Goal: Task Accomplishment & Management: Use online tool/utility

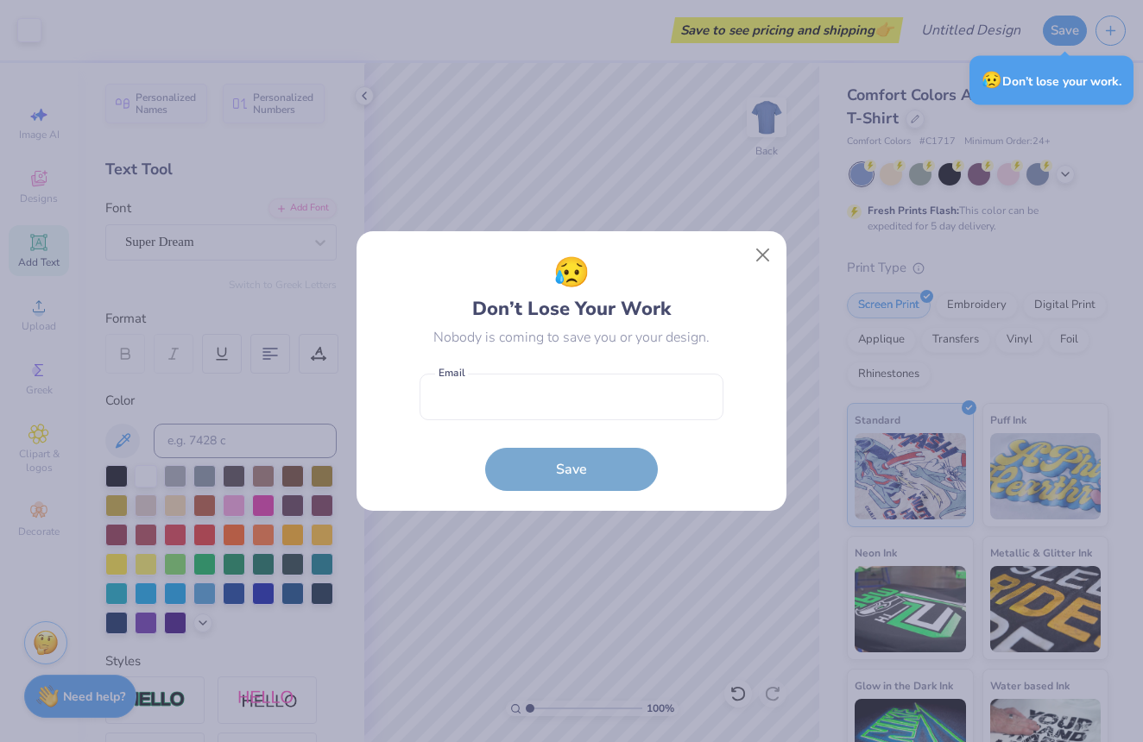
click at [768, 256] on button "Close" at bounding box center [763, 255] width 33 height 33
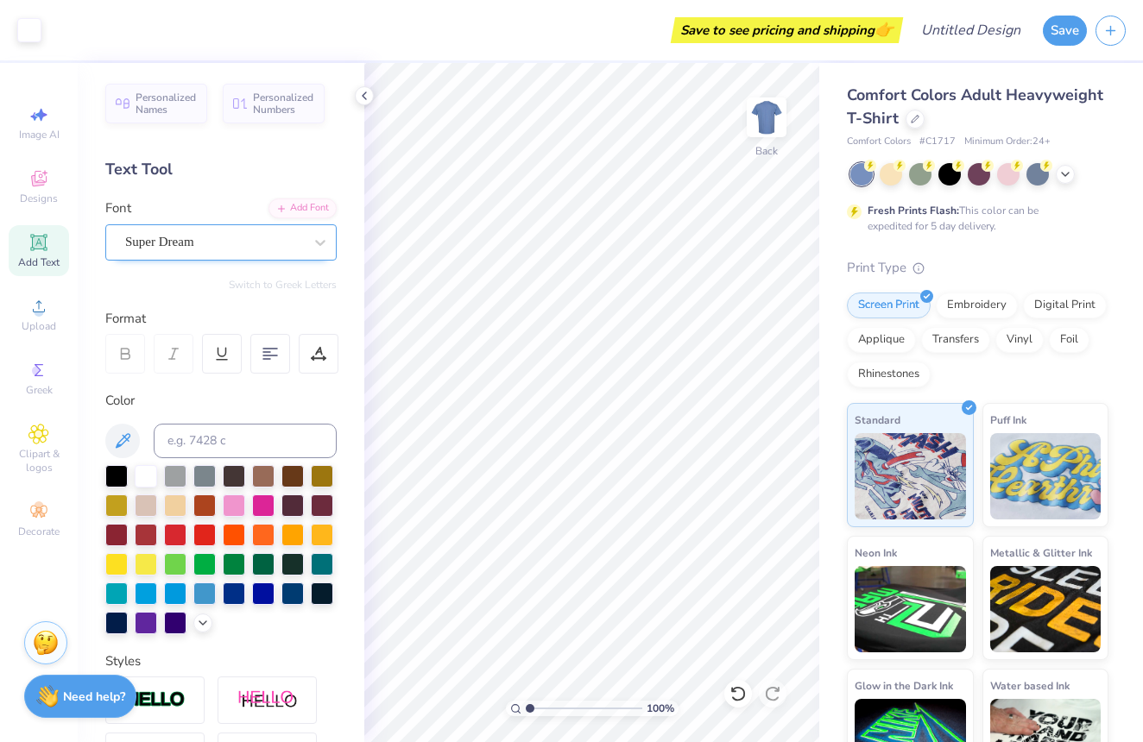
click at [179, 246] on span "Super Dream" at bounding box center [159, 242] width 69 height 20
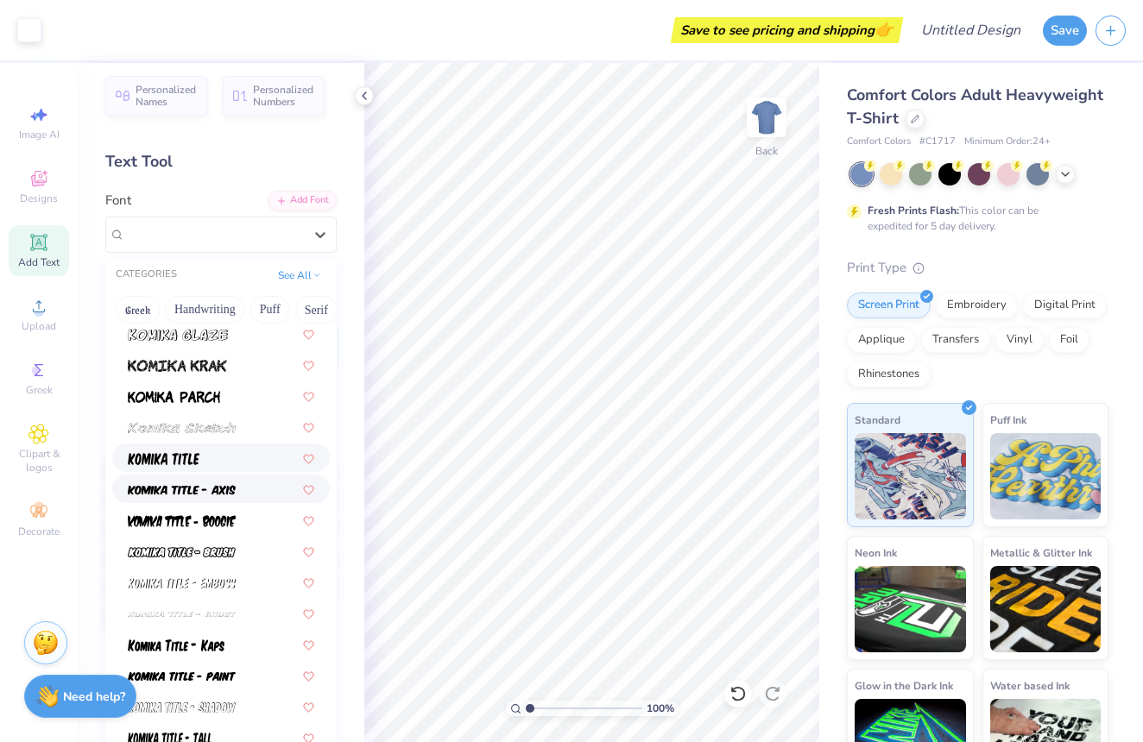
scroll to position [5169, 0]
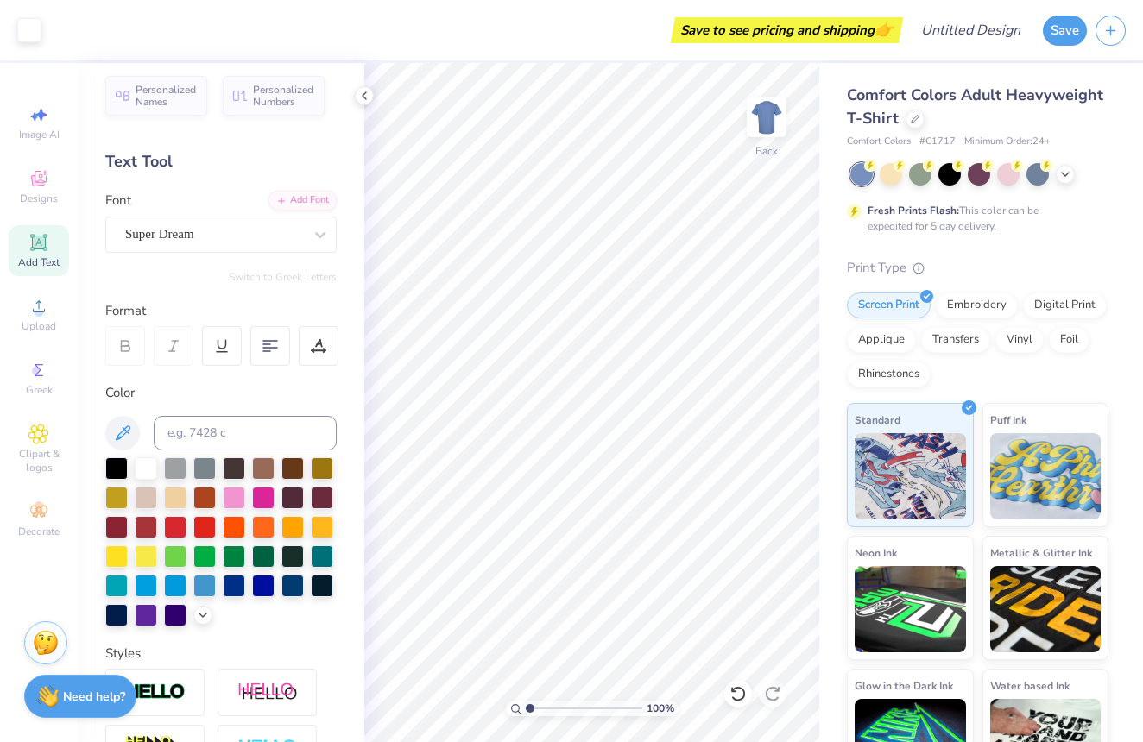
click at [43, 246] on icon at bounding box center [38, 242] width 13 height 13
type input "8.56"
type textarea "Turns 21"
type input "7.61"
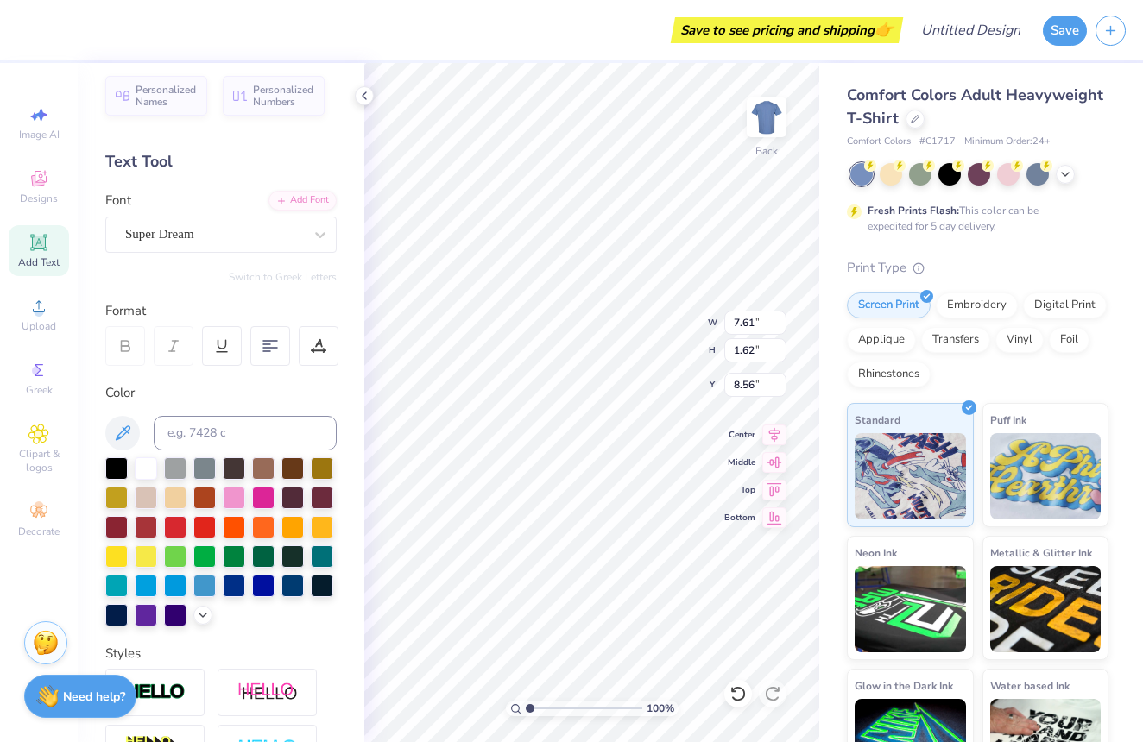
type input "1.29"
type input "11.21"
type input "1.15"
type input "3.69"
type input "7.61"
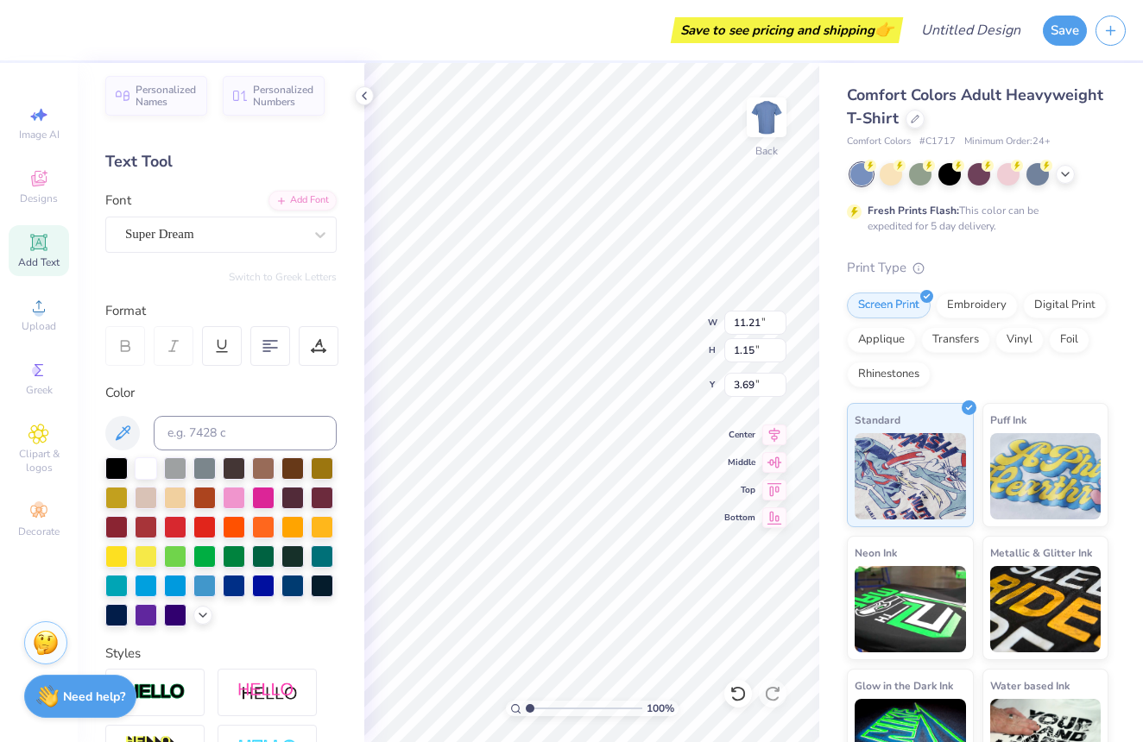
type input "1.29"
type input "8.56"
type input "7.15"
type input "1.22"
type input "8.33"
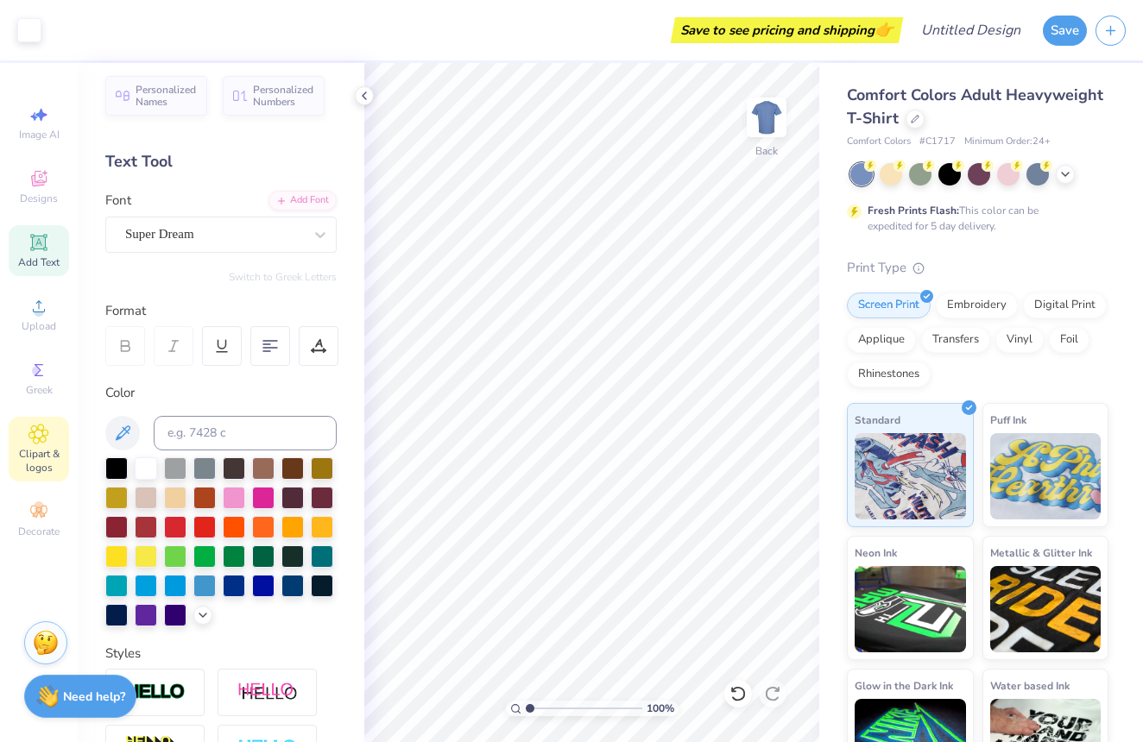
click at [48, 445] on div "Clipart & logos" at bounding box center [39, 449] width 60 height 65
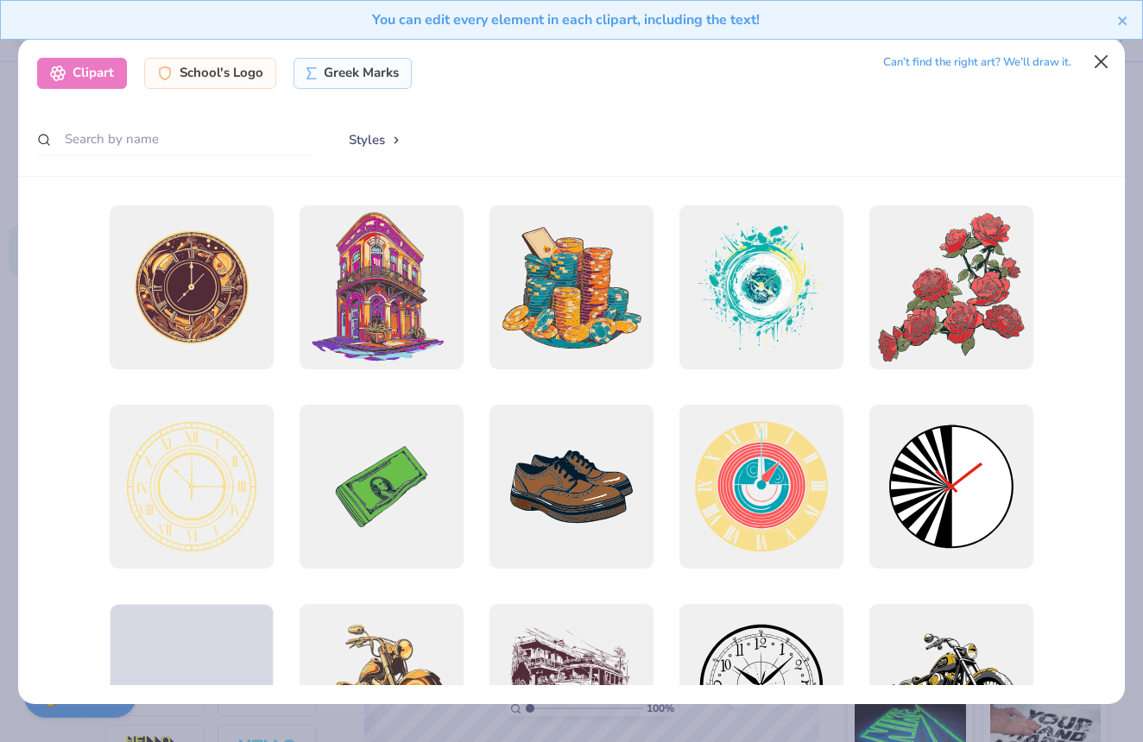
click at [1097, 55] on button "Close" at bounding box center [1101, 62] width 33 height 33
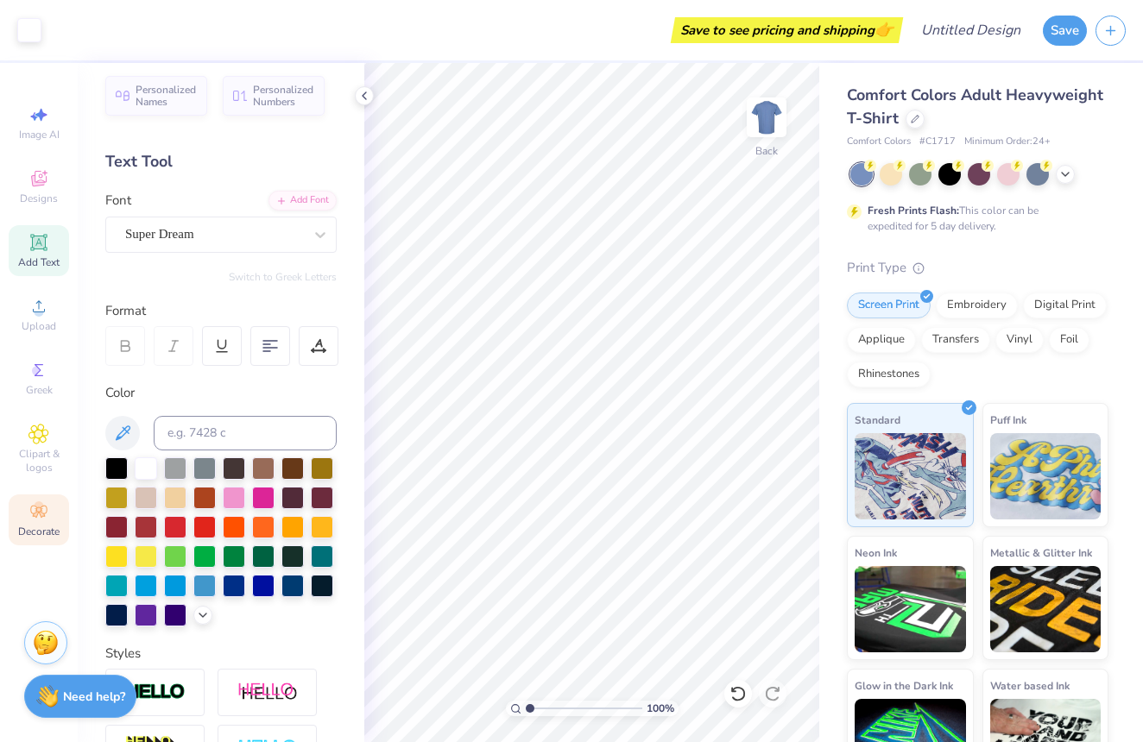
click at [55, 505] on div "Decorate" at bounding box center [39, 520] width 60 height 51
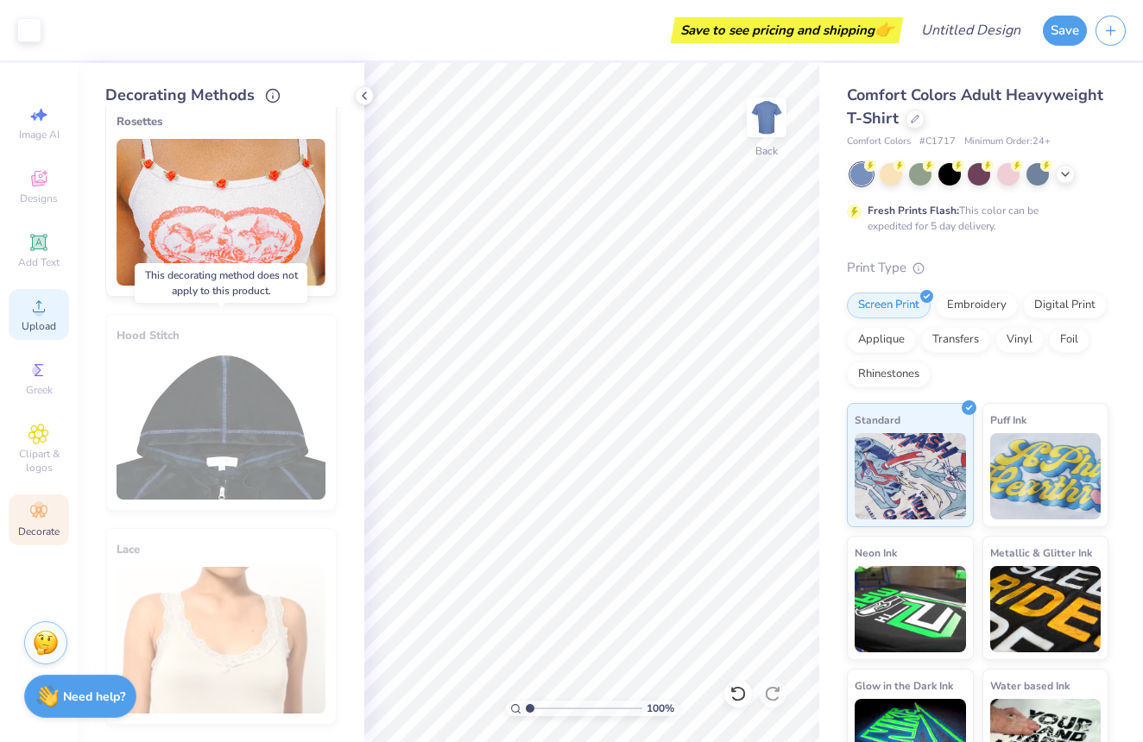
scroll to position [877, 0]
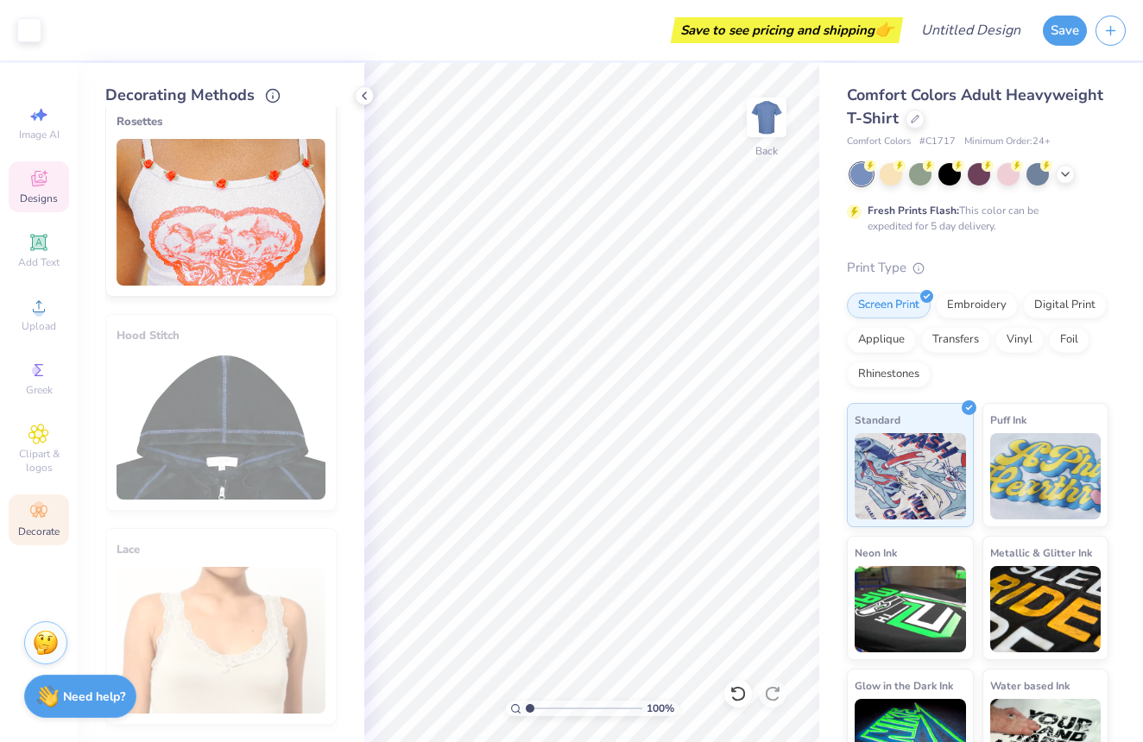
click at [54, 197] on span "Designs" at bounding box center [39, 199] width 38 height 14
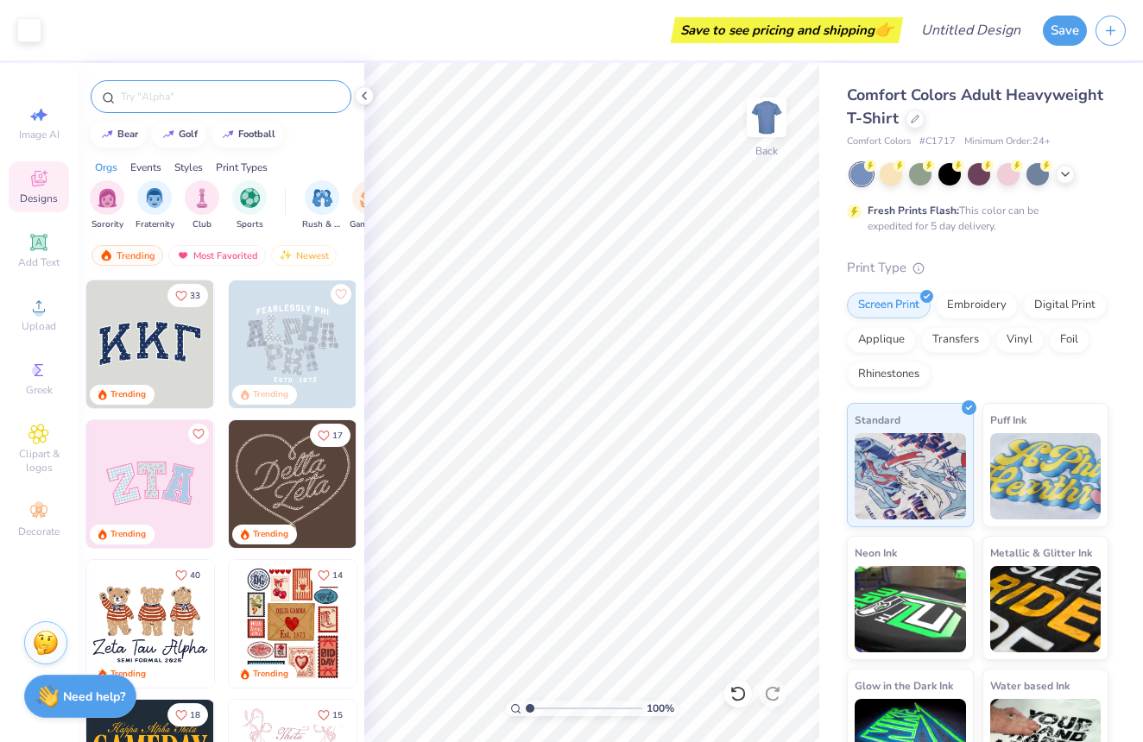
click at [176, 96] on input "text" at bounding box center [229, 96] width 221 height 17
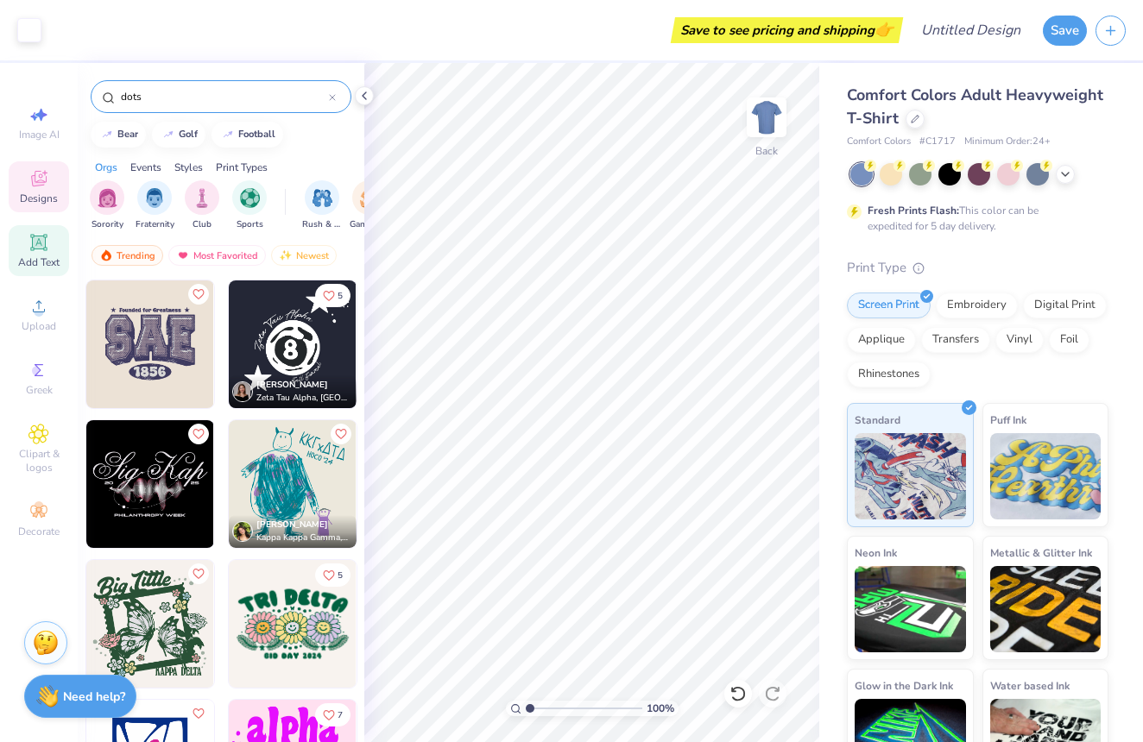
type input "dots"
click at [32, 243] on icon at bounding box center [38, 242] width 21 height 21
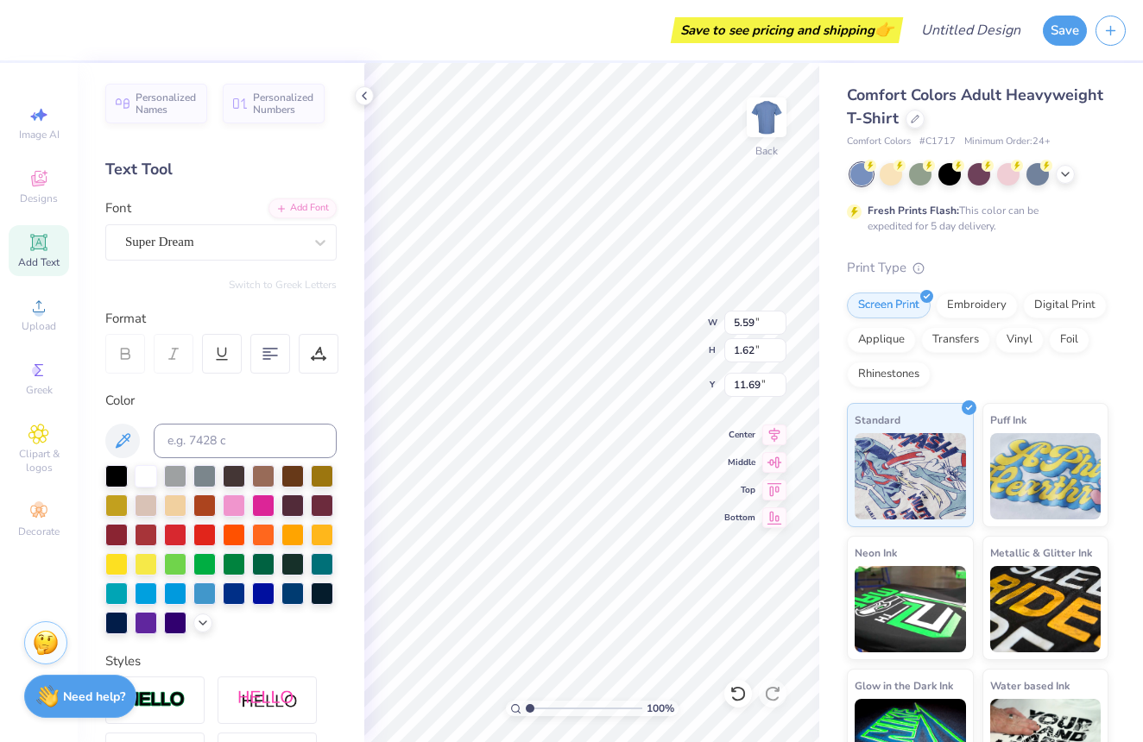
scroll to position [0, 0]
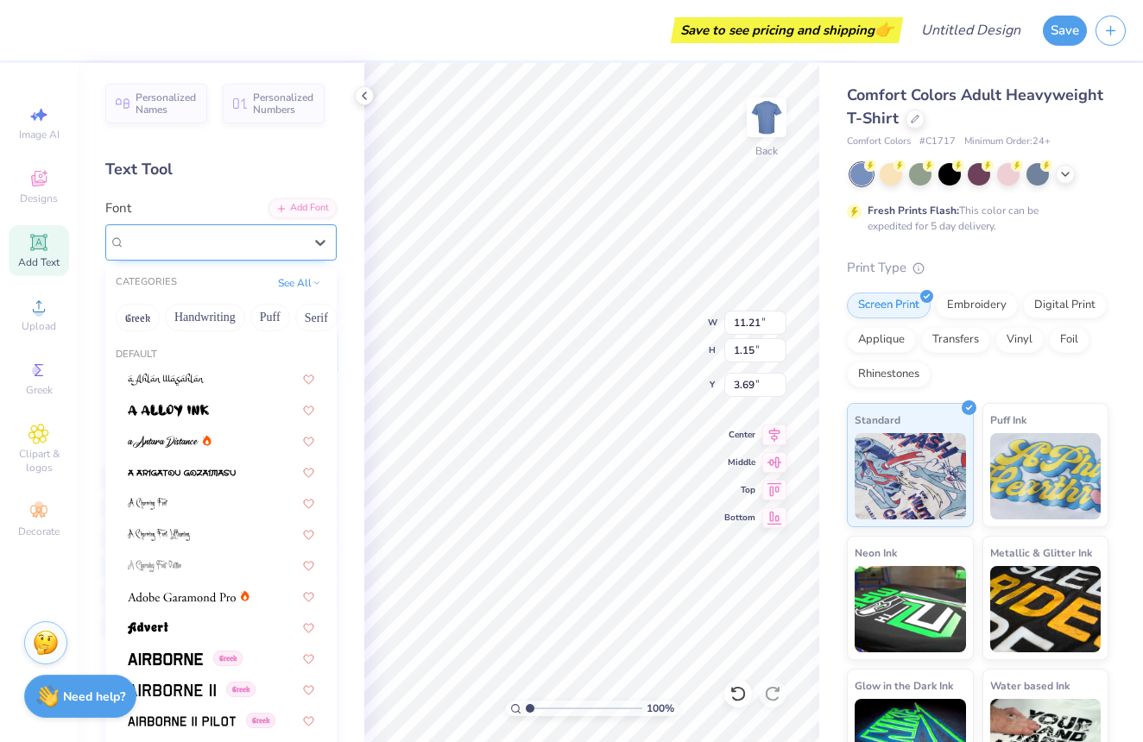
click at [208, 237] on div "Super Dream" at bounding box center [213, 242] width 181 height 27
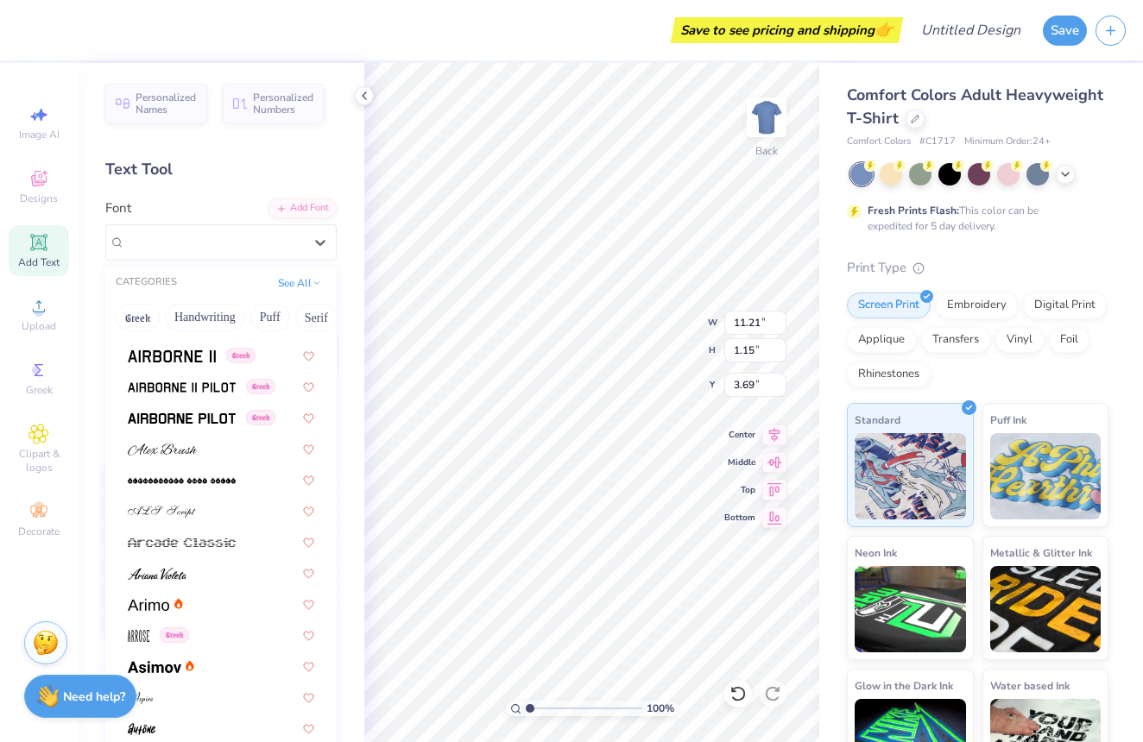
scroll to position [347, 0]
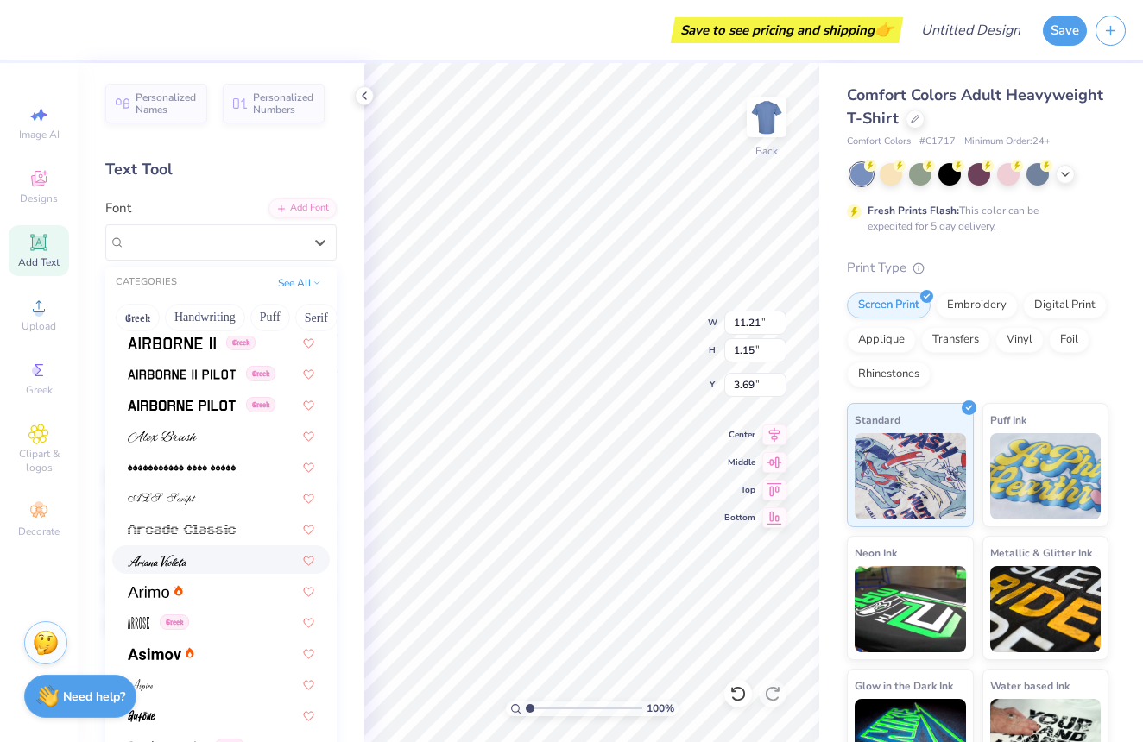
click at [187, 568] on div at bounding box center [221, 560] width 186 height 18
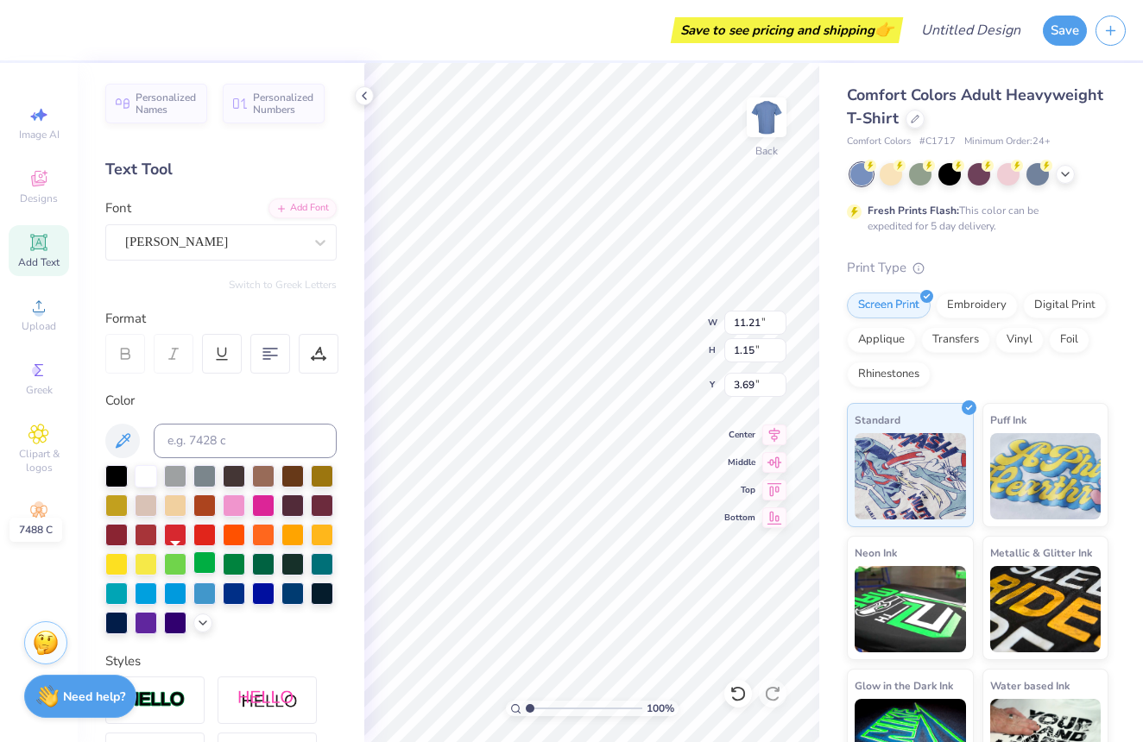
type input "6.58"
type input "1.32"
type input "3.61"
click at [296, 245] on div "[PERSON_NAME]" at bounding box center [213, 242] width 181 height 27
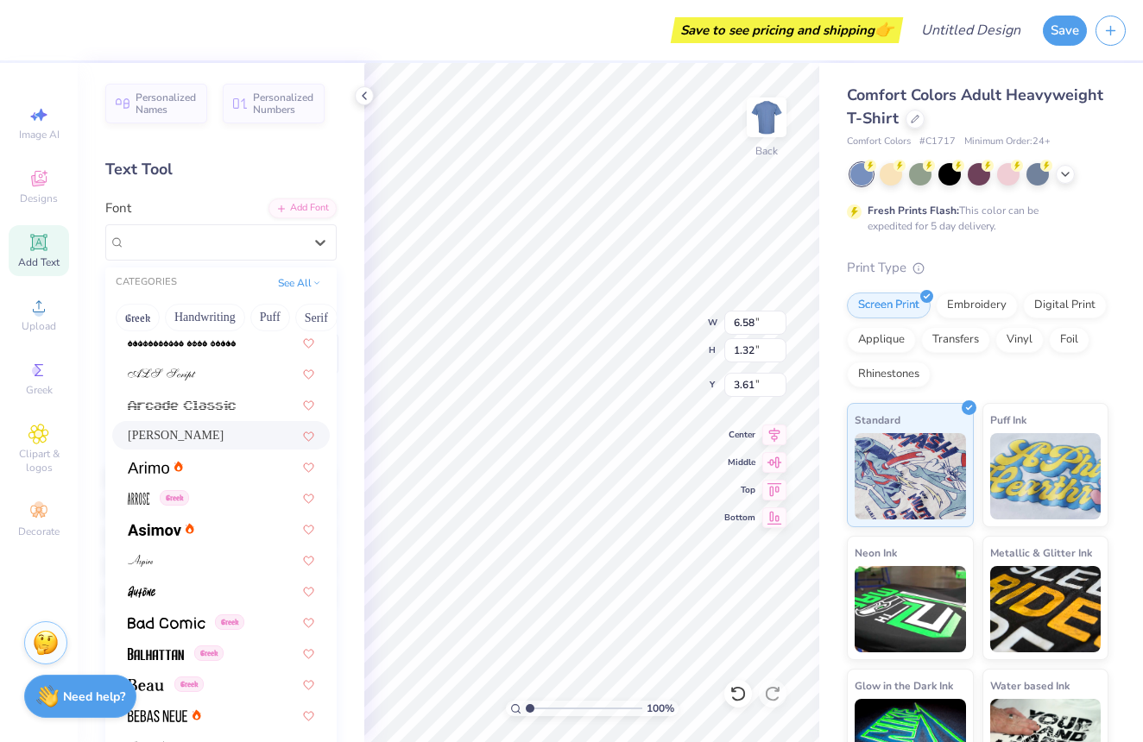
scroll to position [521, 0]
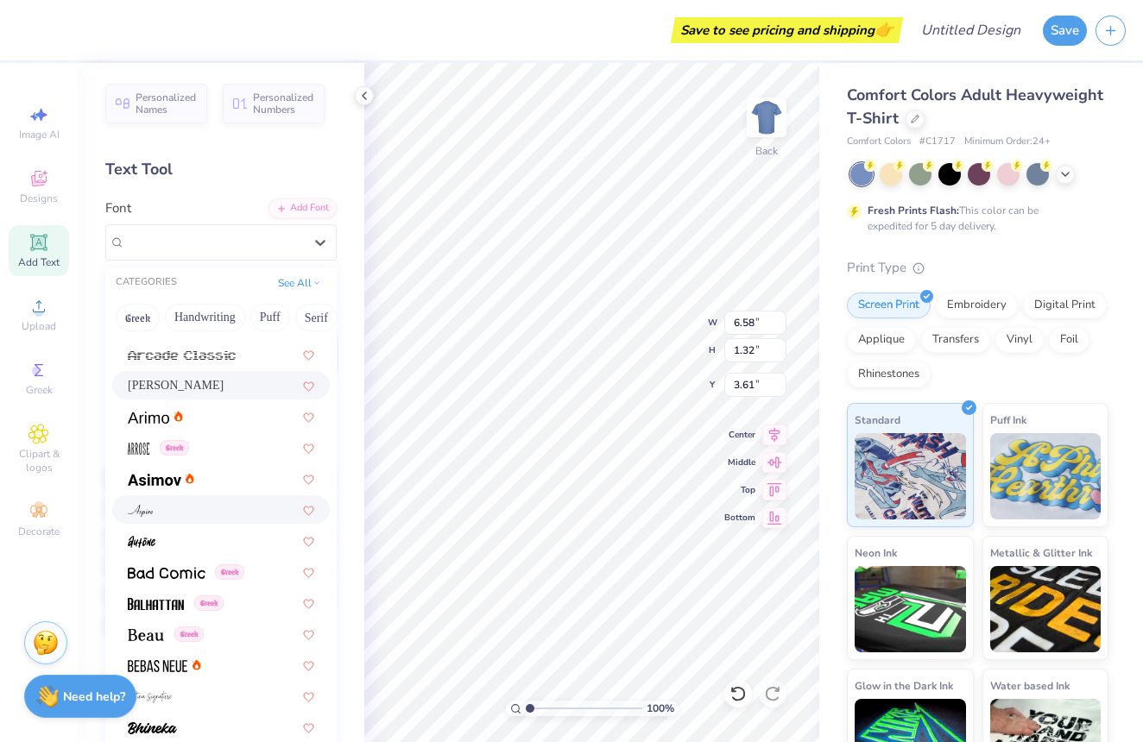
click at [192, 519] on div at bounding box center [221, 510] width 186 height 18
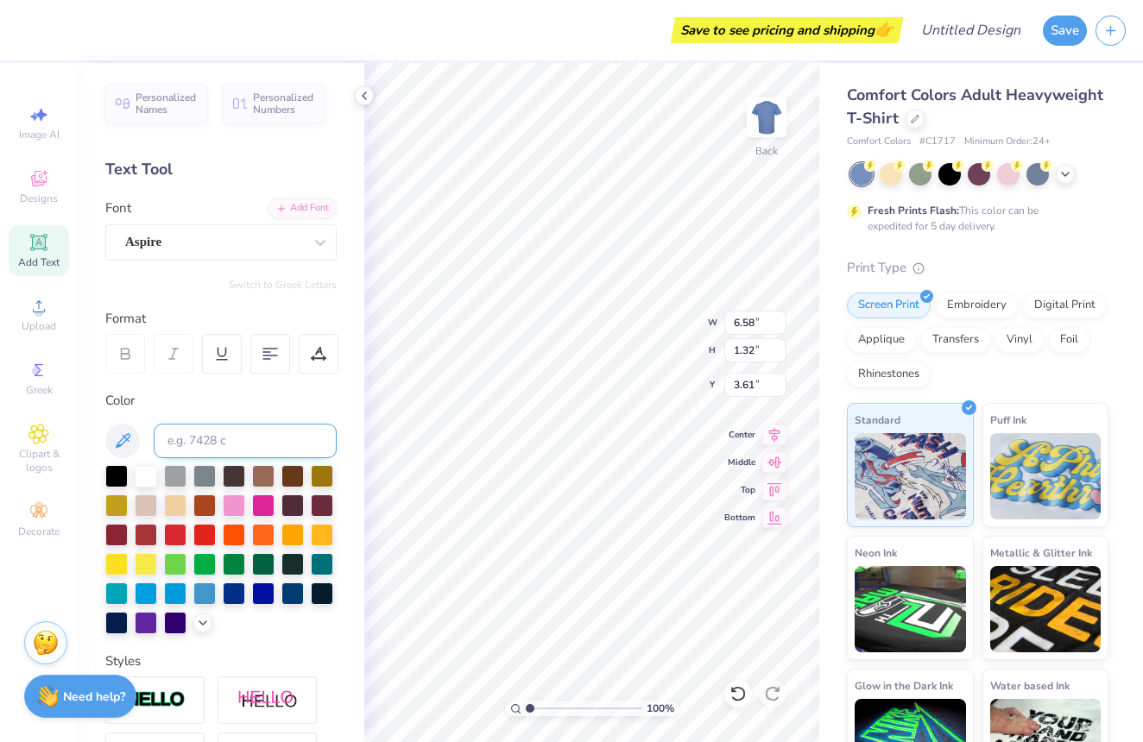
type input "7.23"
type input "1.17"
type input "3.68"
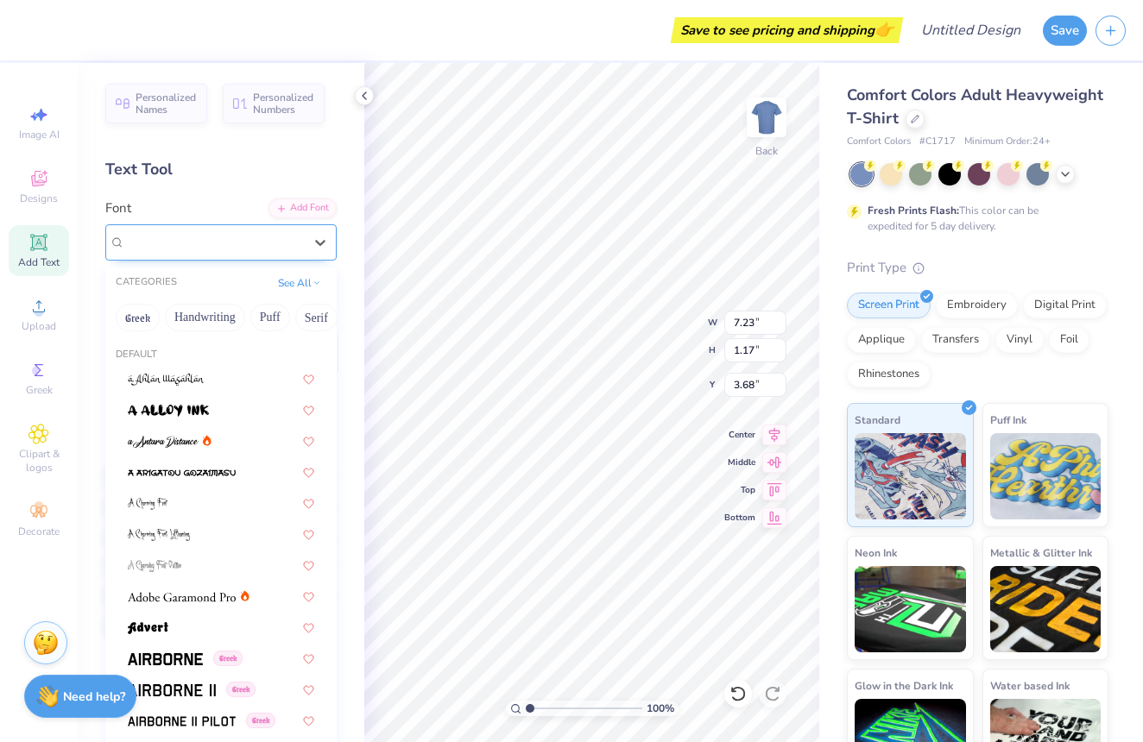
click at [197, 247] on div "Aspire" at bounding box center [213, 242] width 181 height 27
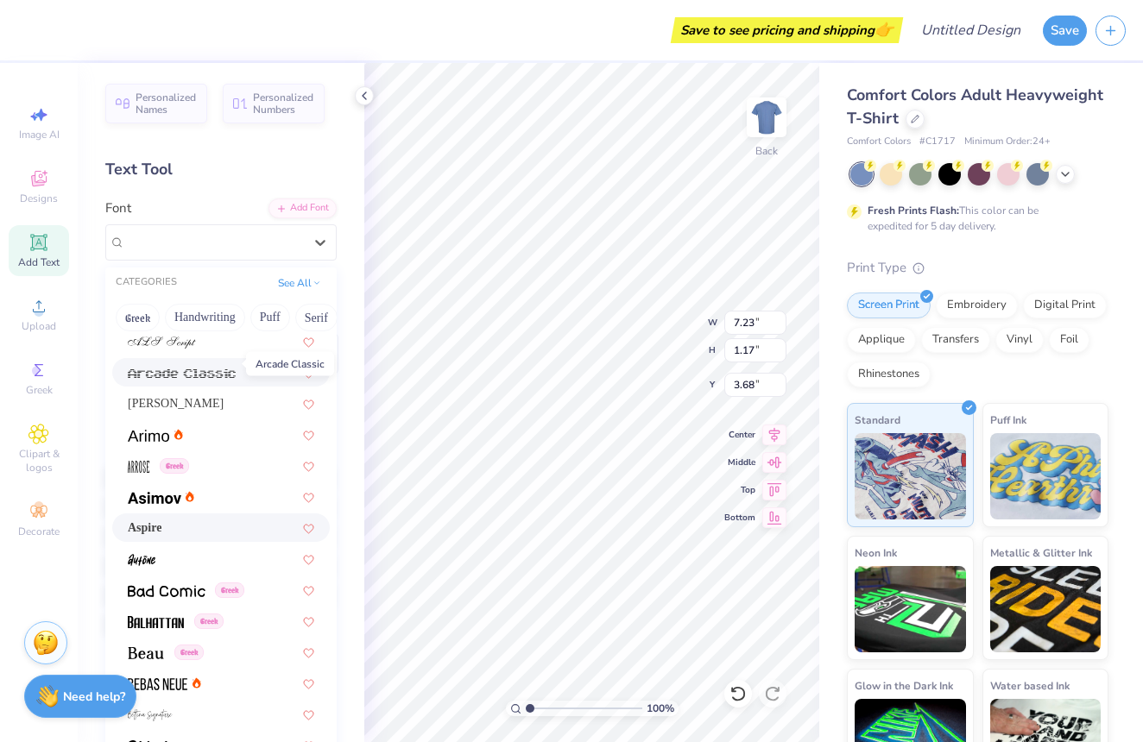
scroll to position [516, 0]
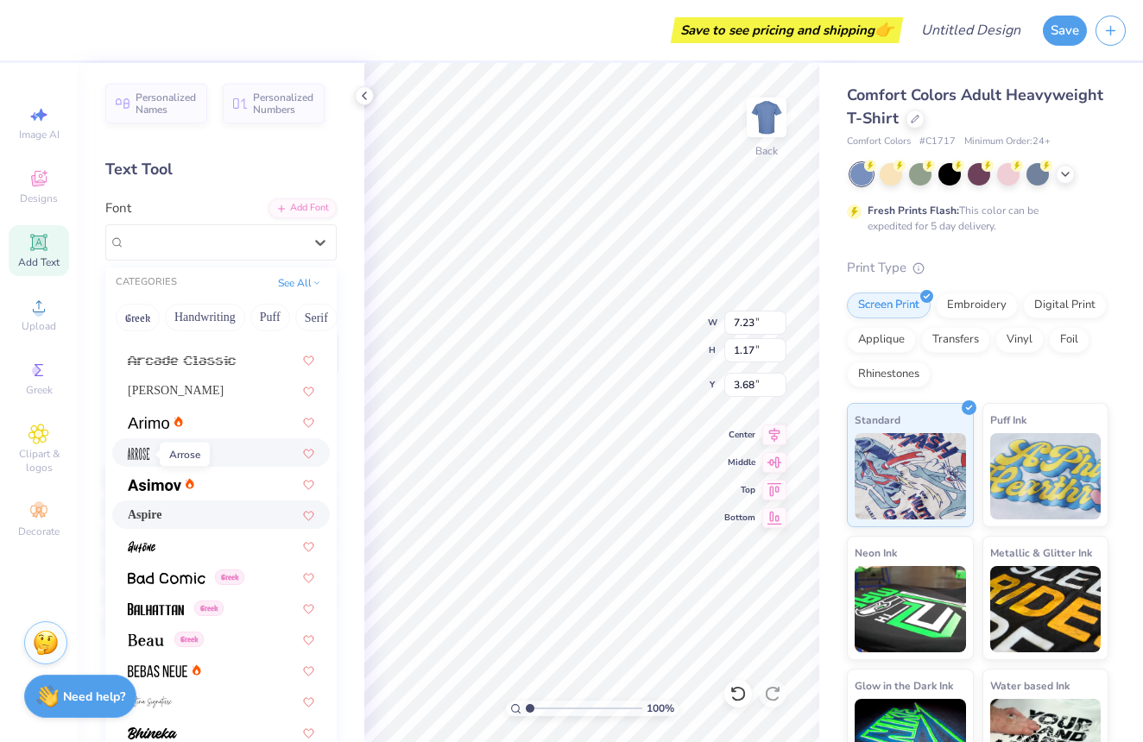
click at [139, 458] on img at bounding box center [139, 454] width 22 height 12
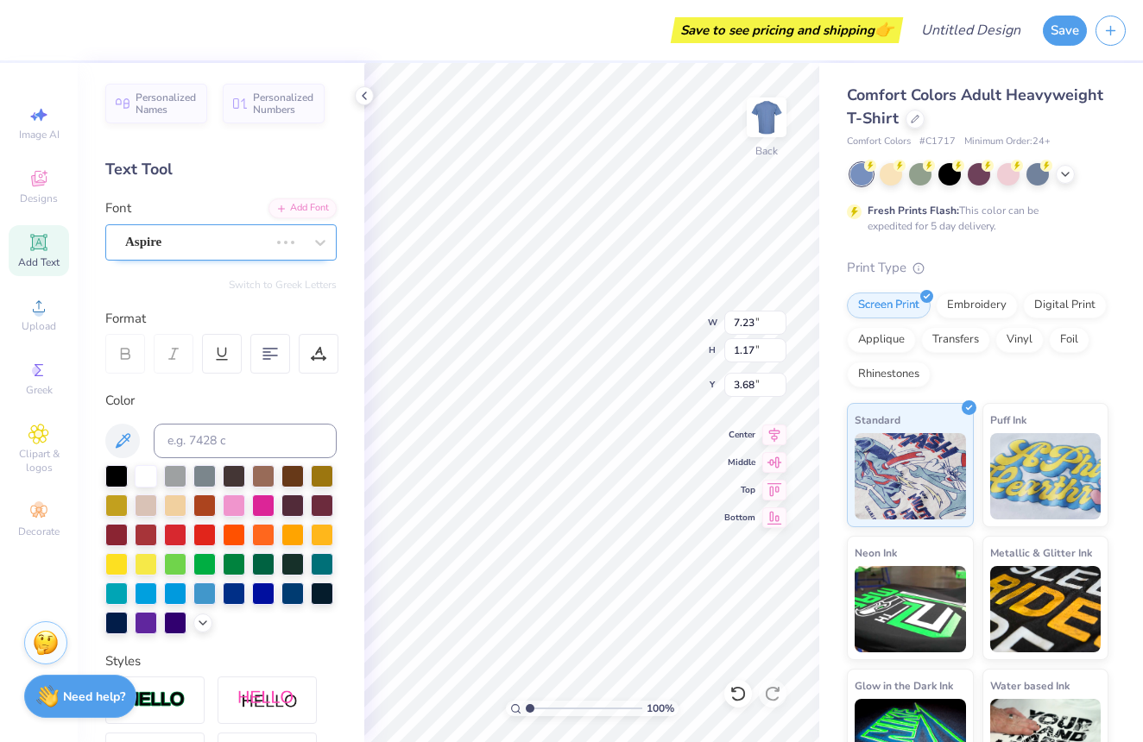
click at [236, 247] on div "Aspire" at bounding box center [196, 242] width 147 height 27
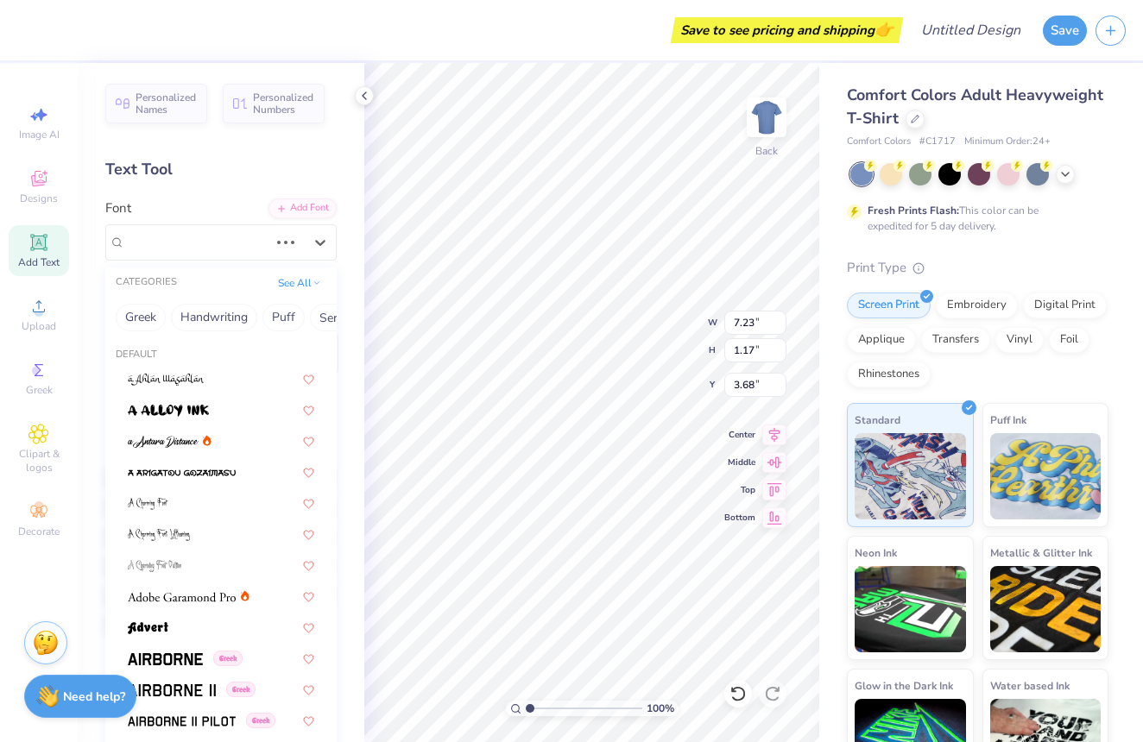
click at [313, 241] on icon at bounding box center [320, 242] width 17 height 17
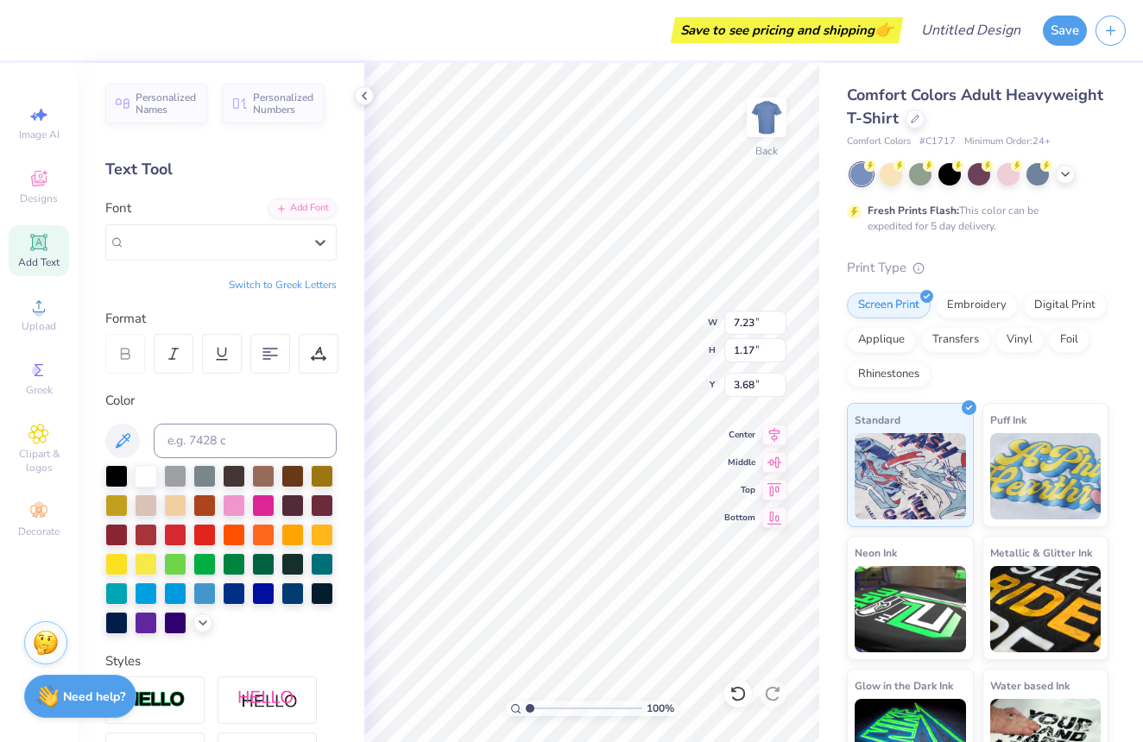
type input "6.08"
type input "1.52"
type input "3.51"
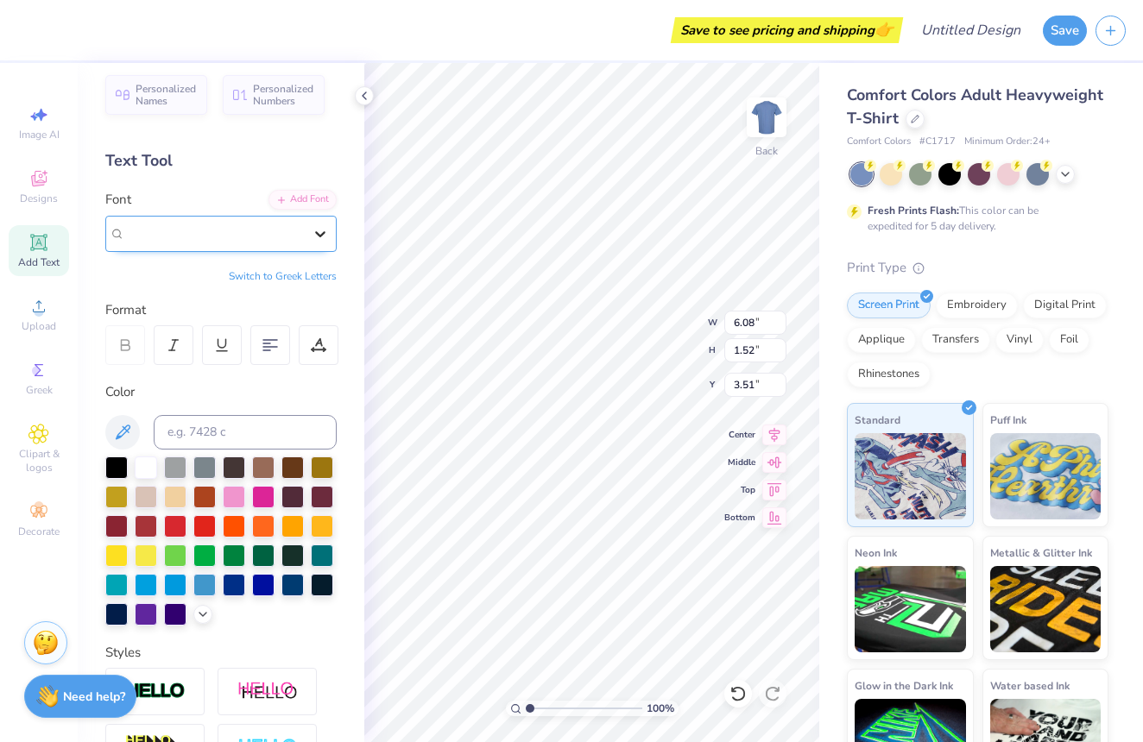
click at [312, 242] on div at bounding box center [320, 233] width 31 height 31
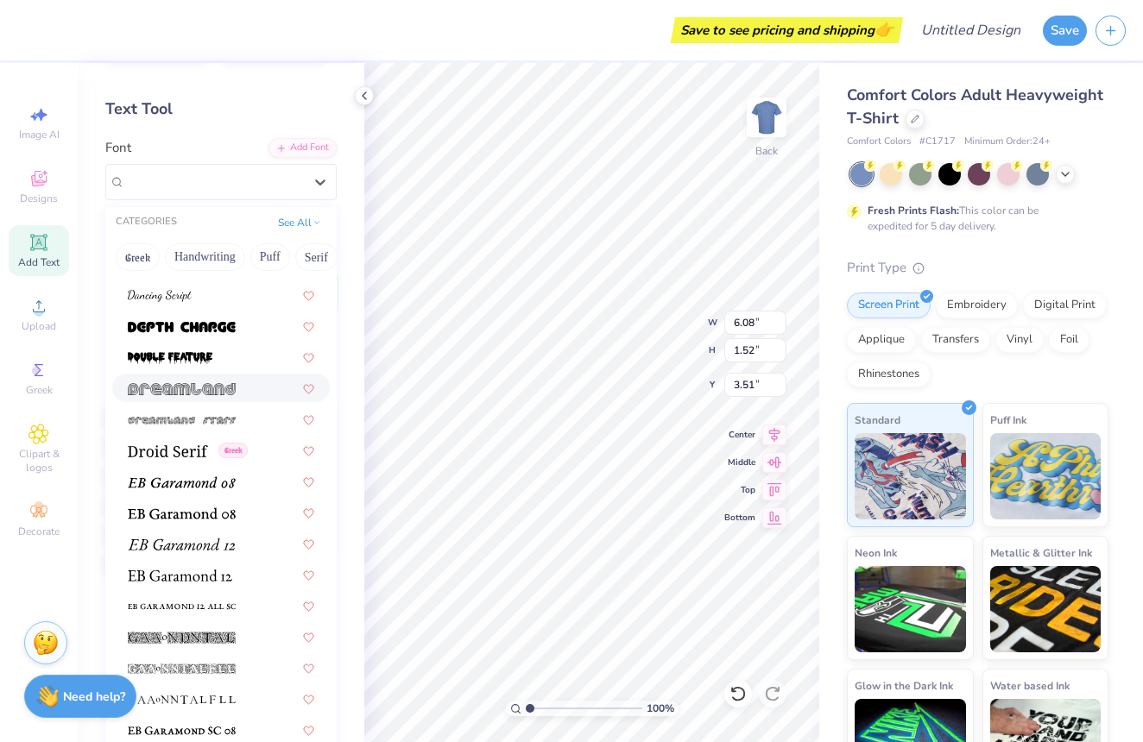
scroll to position [2949, 0]
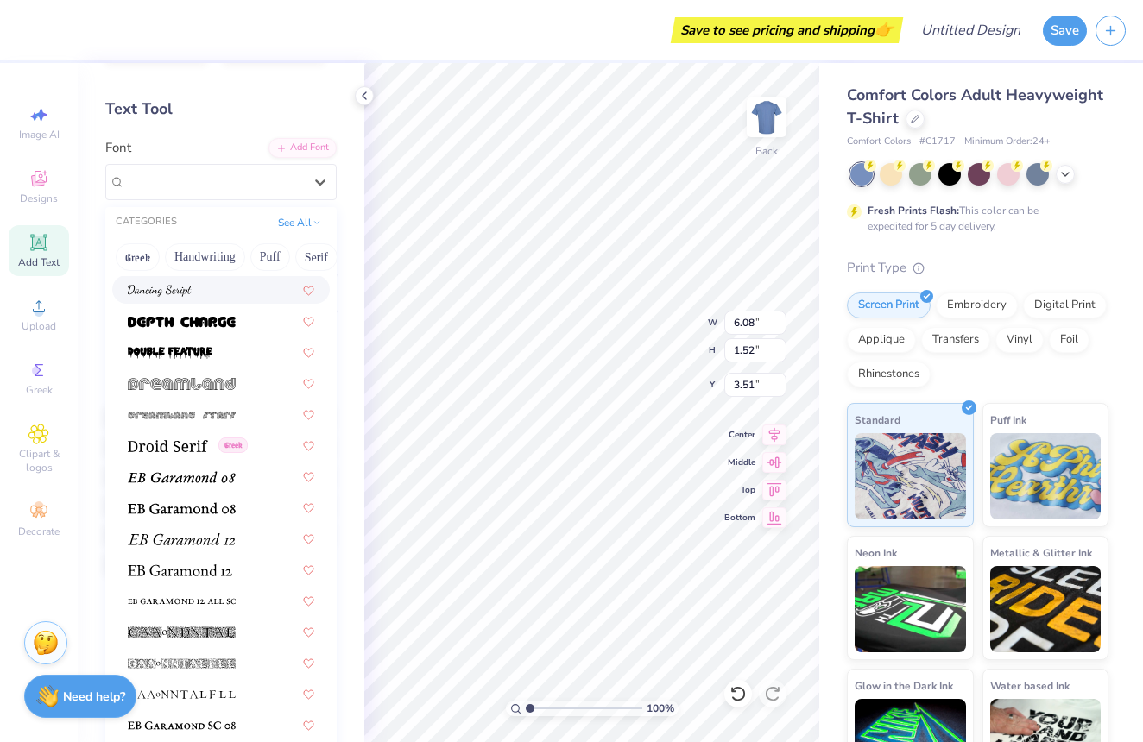
click at [132, 288] on img at bounding box center [160, 291] width 64 height 12
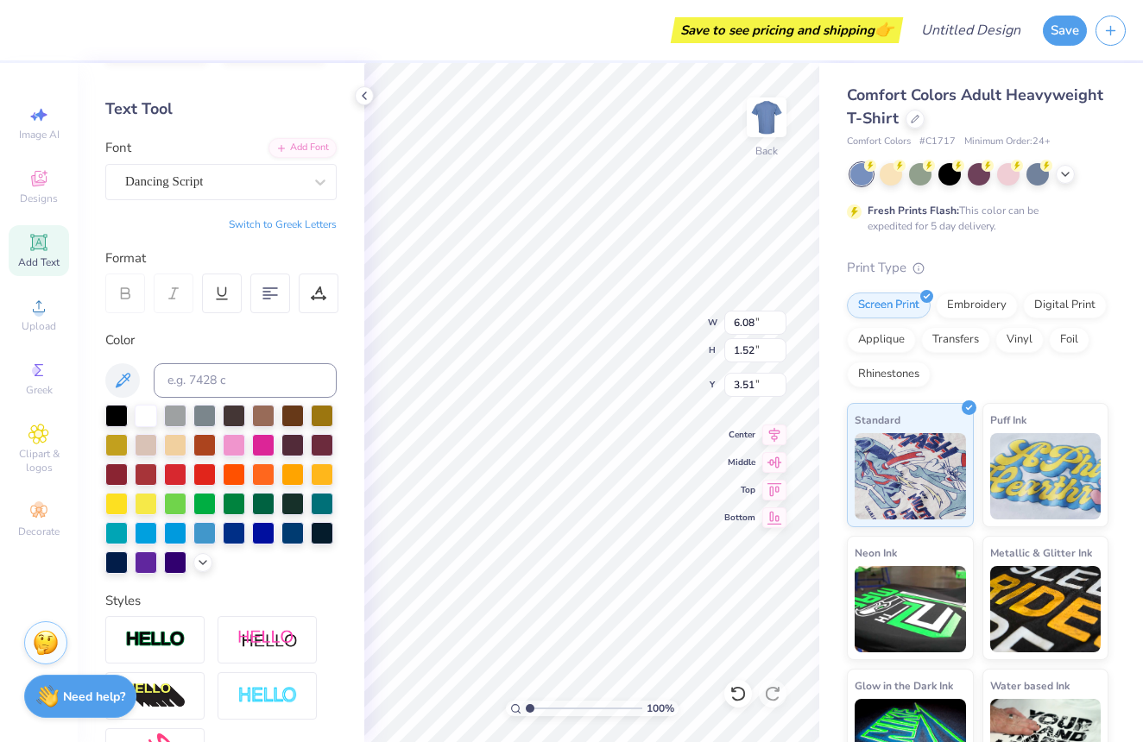
type input "9.12"
type input "1.33"
type input "3.61"
click at [195, 188] on div "Dancing Script" at bounding box center [213, 181] width 181 height 27
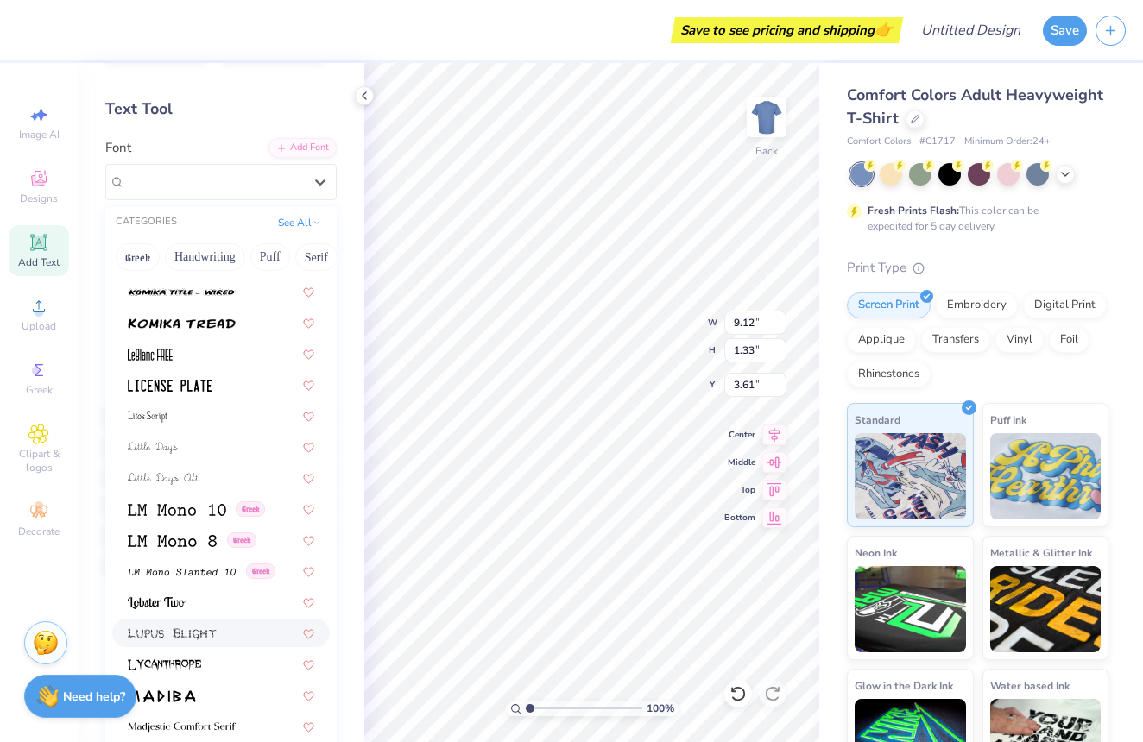
scroll to position [5627, 0]
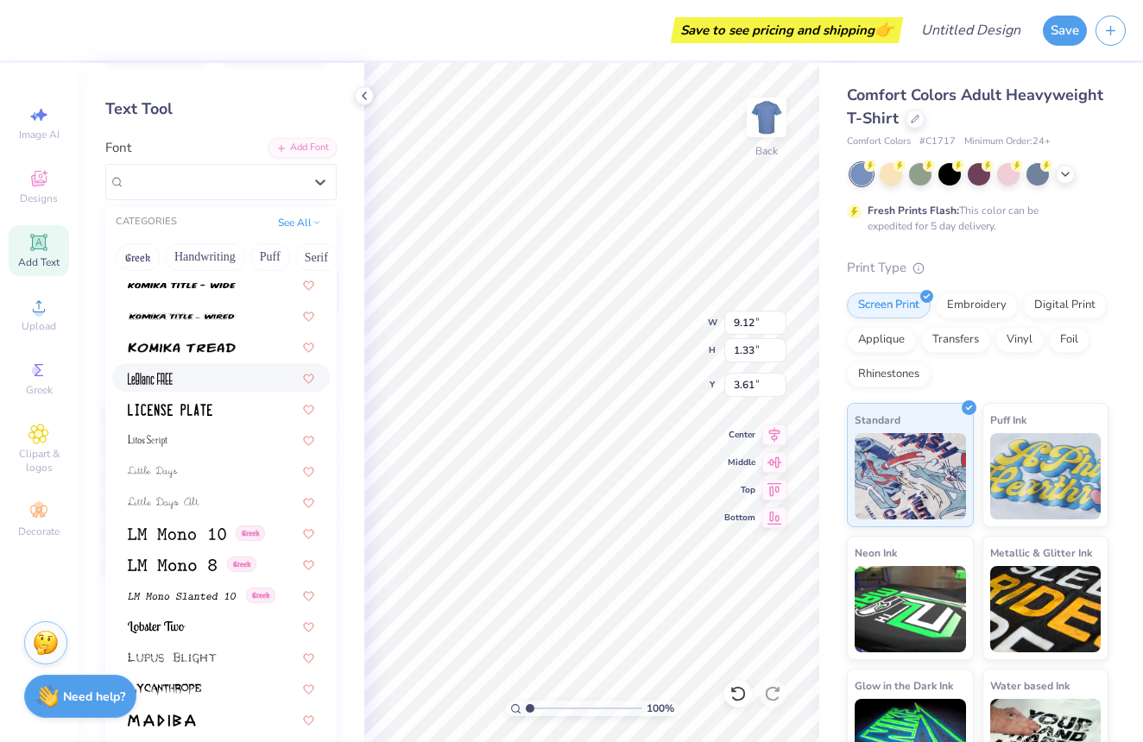
click at [180, 387] on div at bounding box center [221, 378] width 186 height 18
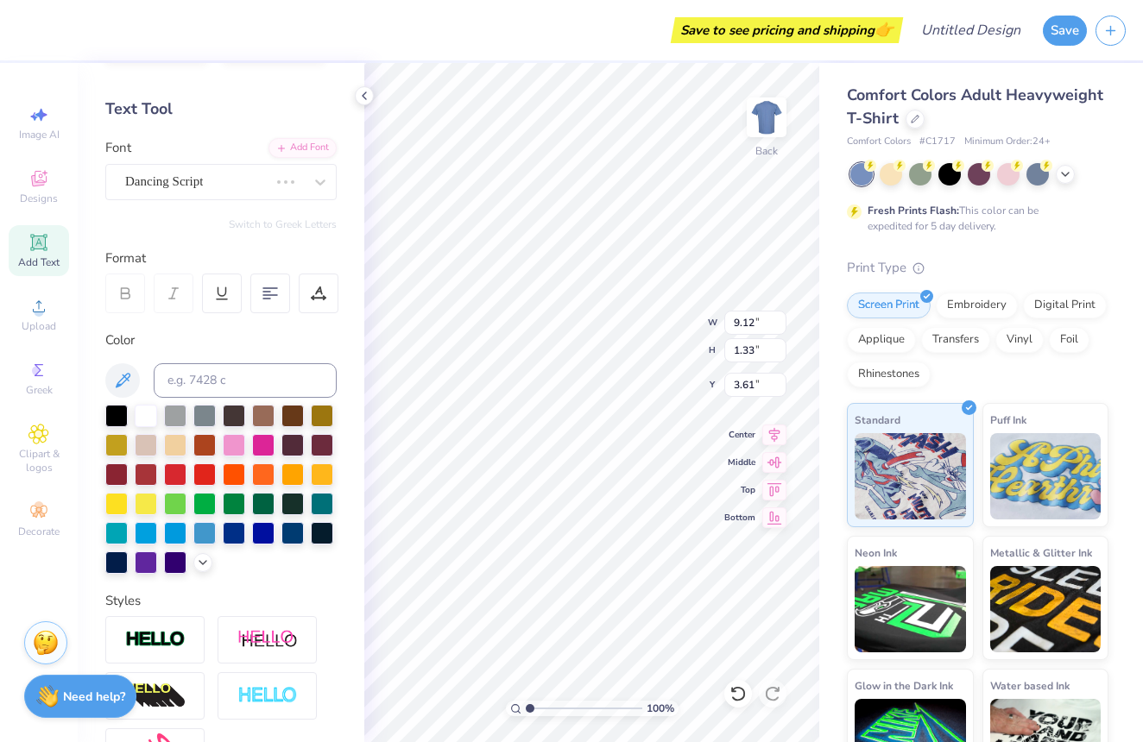
scroll to position [67, 0]
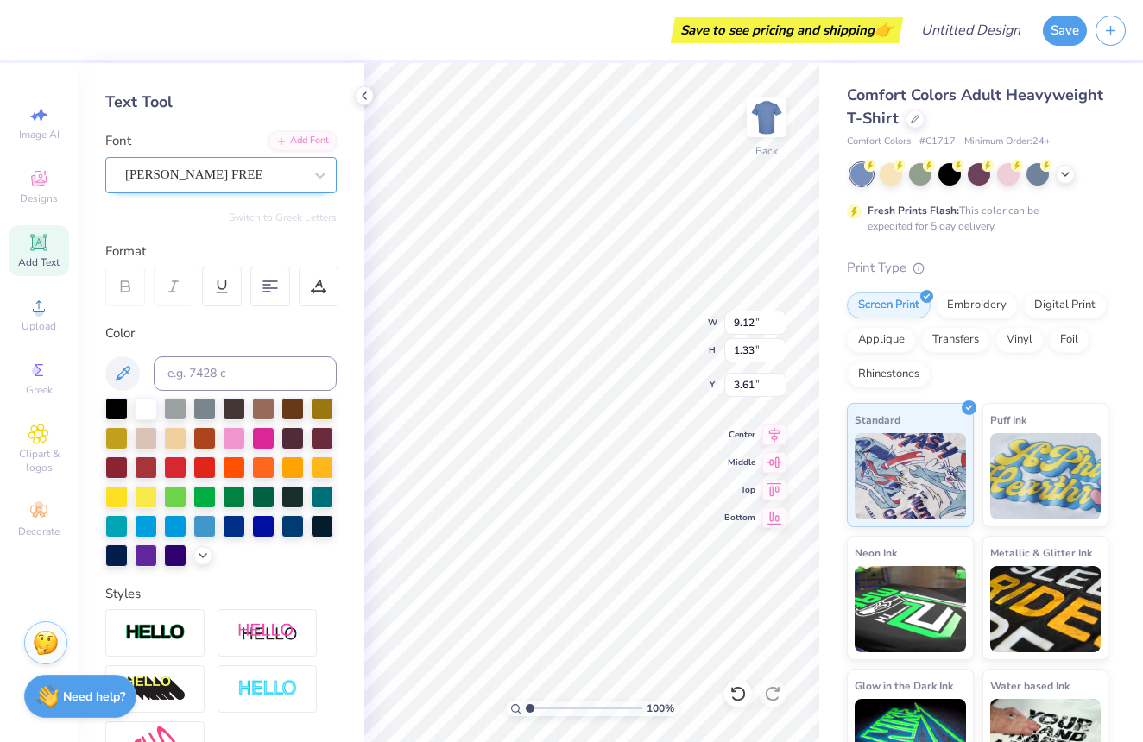
type input "5.39"
type input "1.09"
type input "3.72"
click at [187, 165] on div "[PERSON_NAME] FREE" at bounding box center [213, 174] width 181 height 27
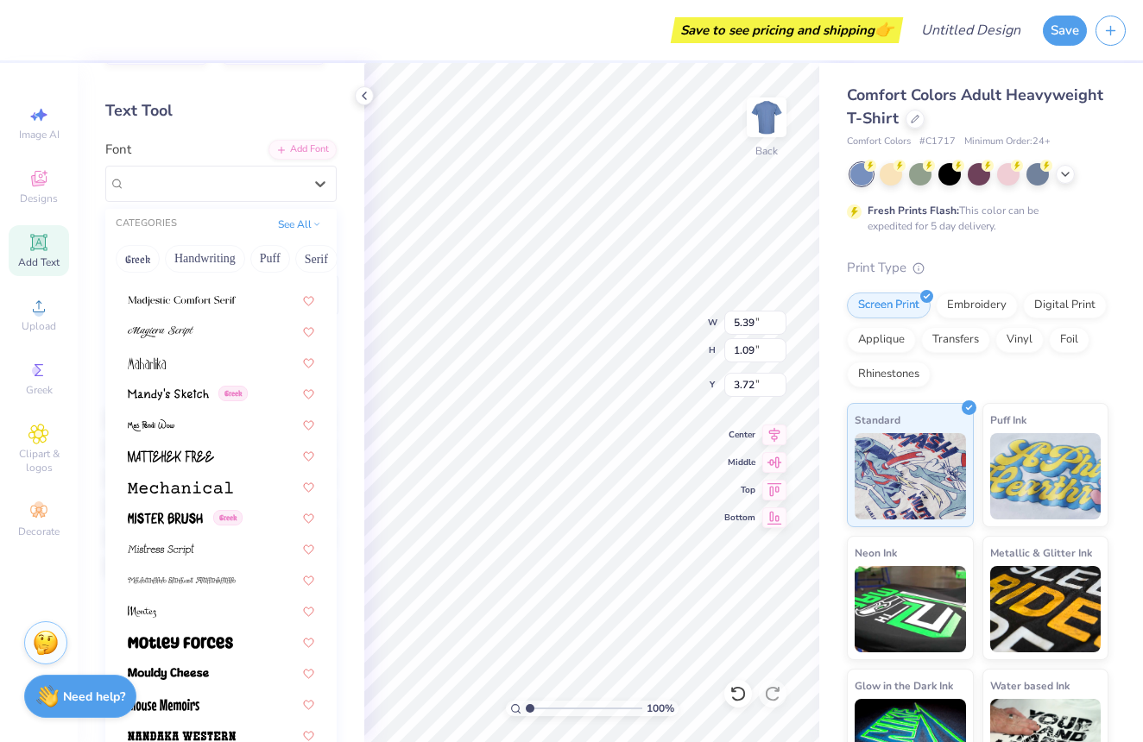
scroll to position [6095, 0]
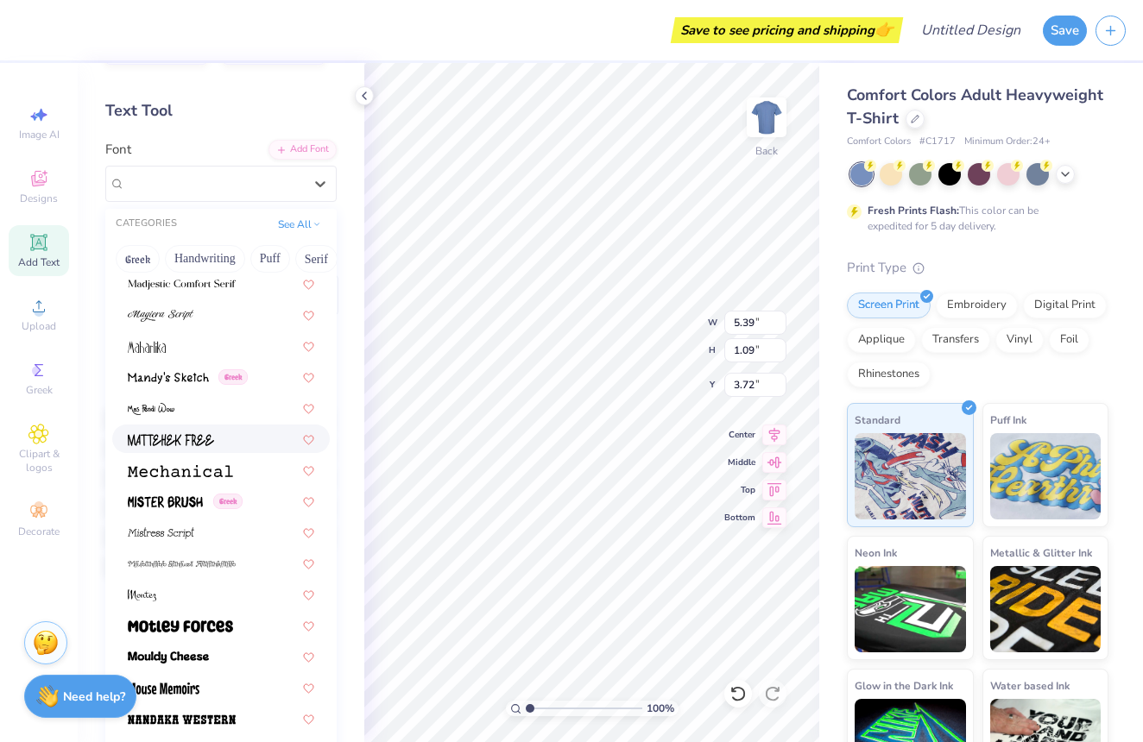
click at [188, 438] on img at bounding box center [171, 440] width 86 height 12
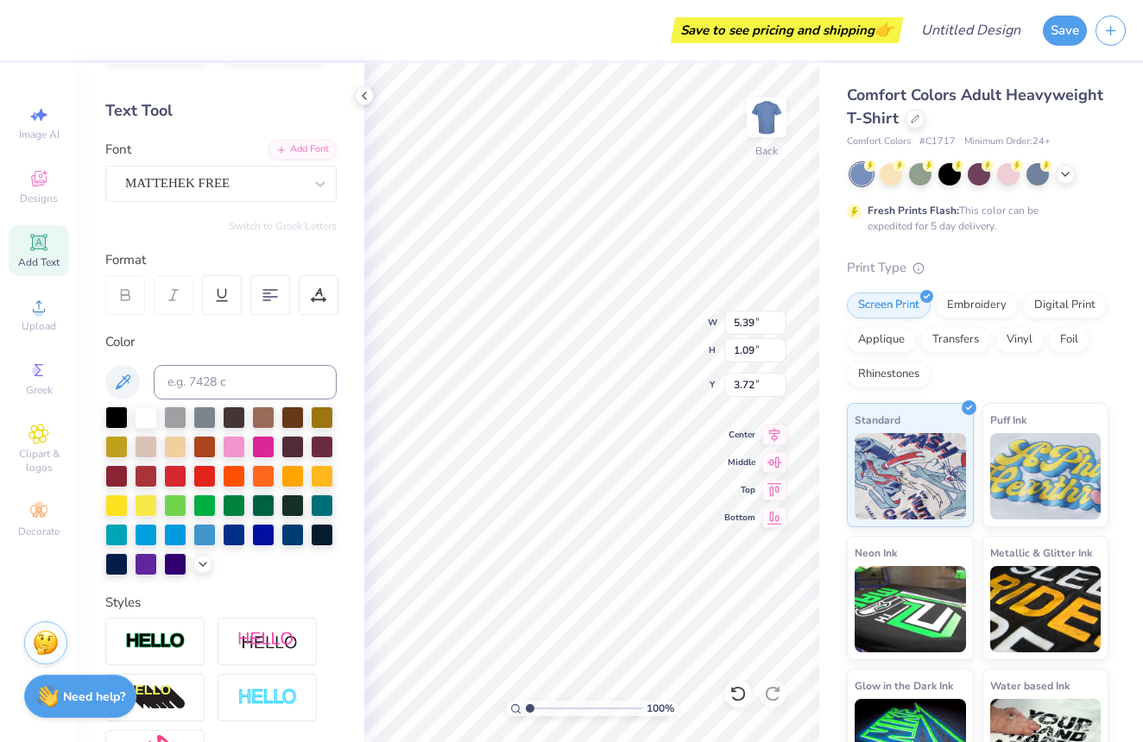
type input "6.82"
type input "1.16"
type input "3.69"
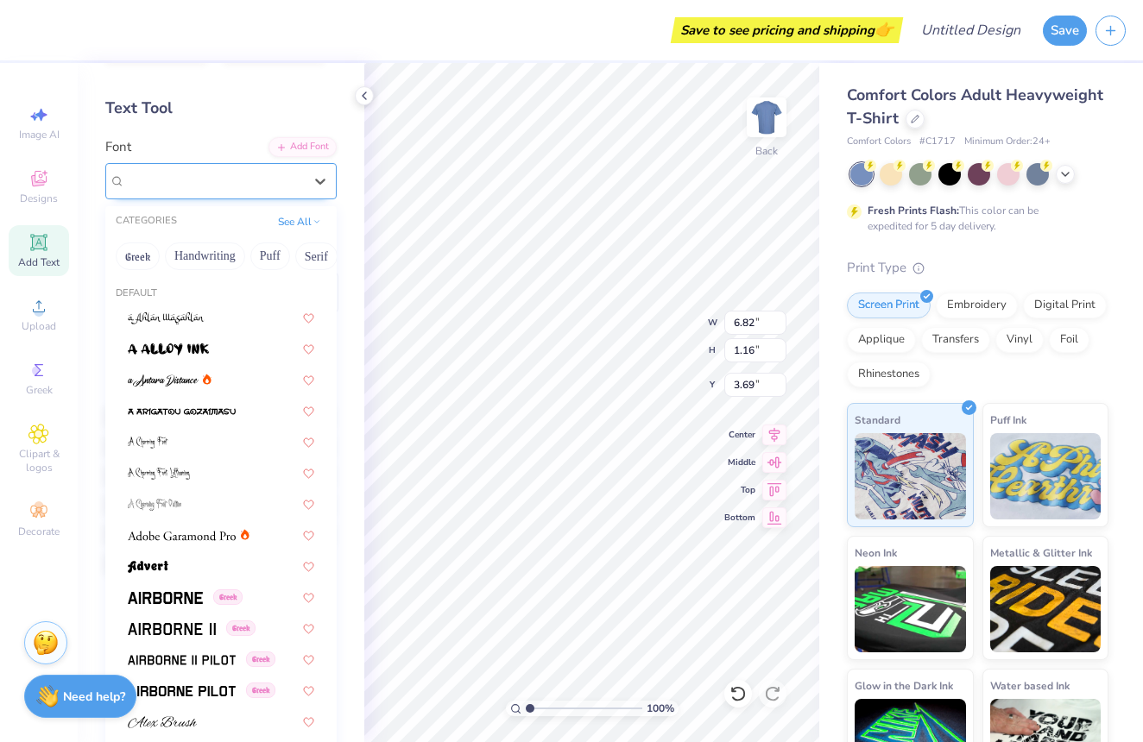
click at [295, 193] on div "MATTEHEK FREE" at bounding box center [220, 181] width 231 height 36
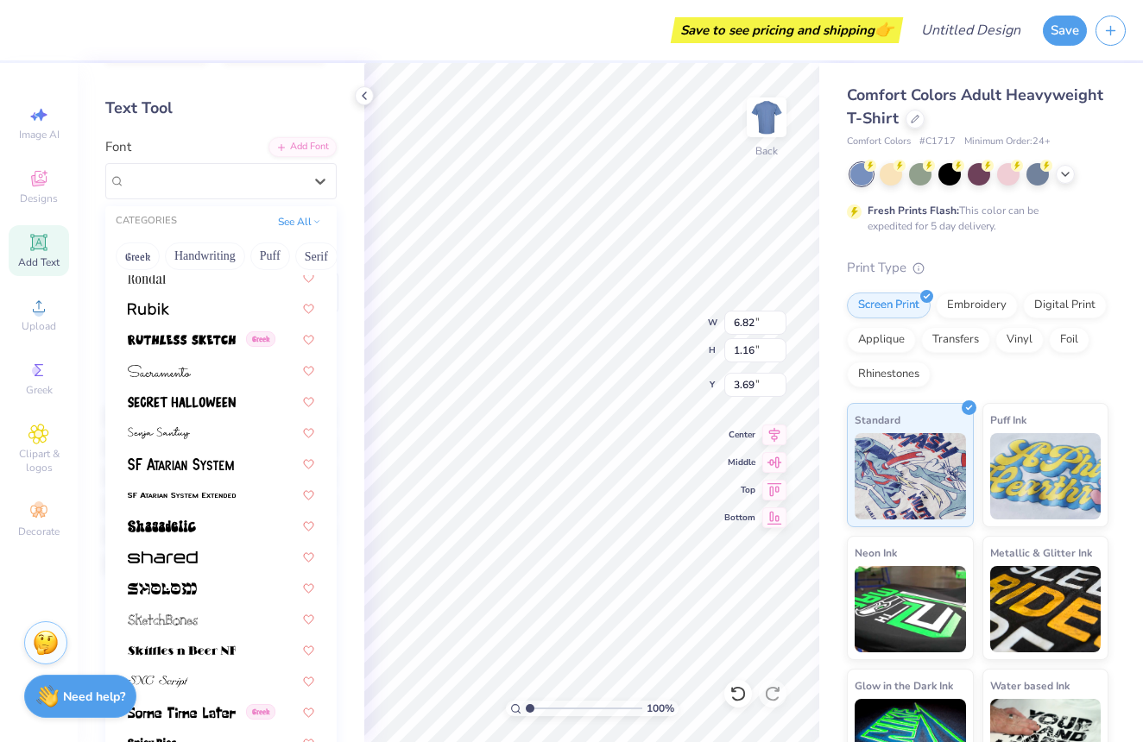
scroll to position [7935, 0]
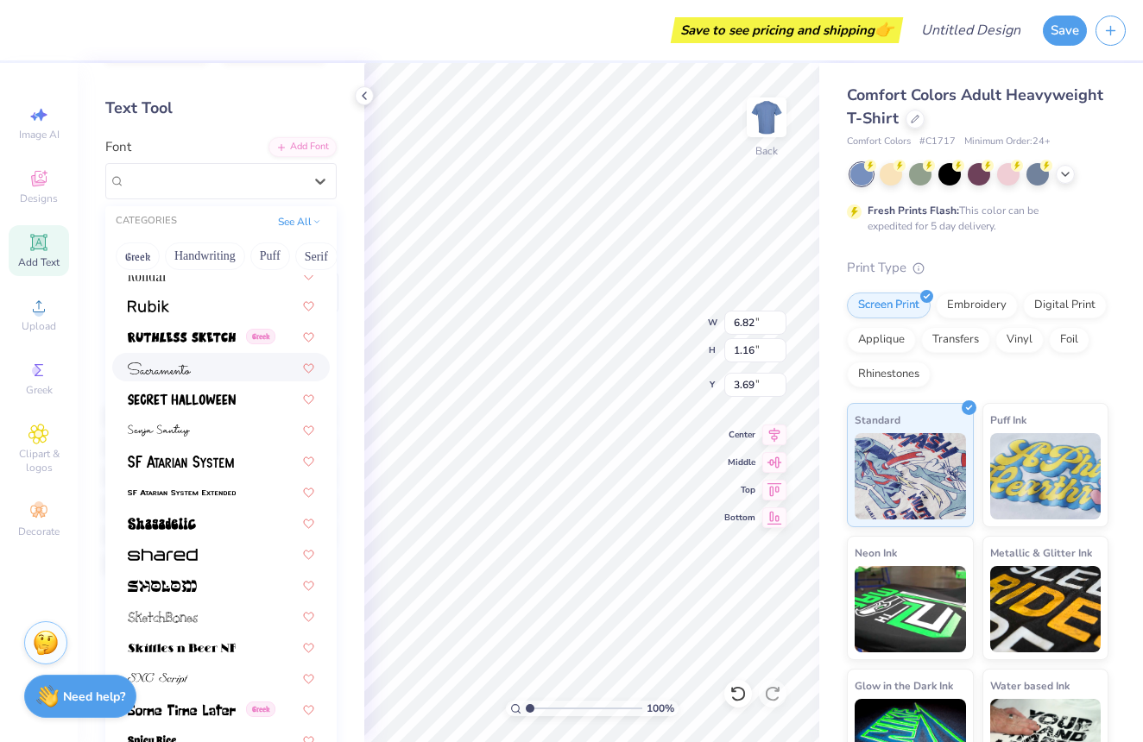
click at [211, 367] on div at bounding box center [221, 367] width 186 height 18
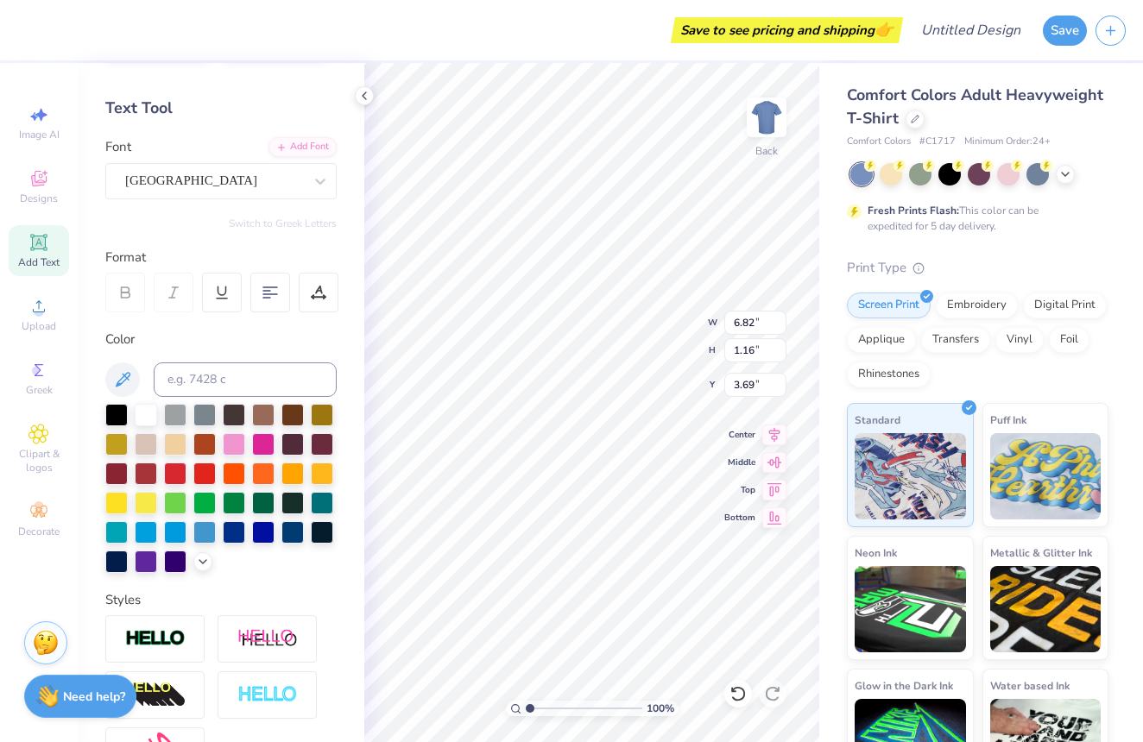
type input "9.94"
type input "1.35"
type input "3.60"
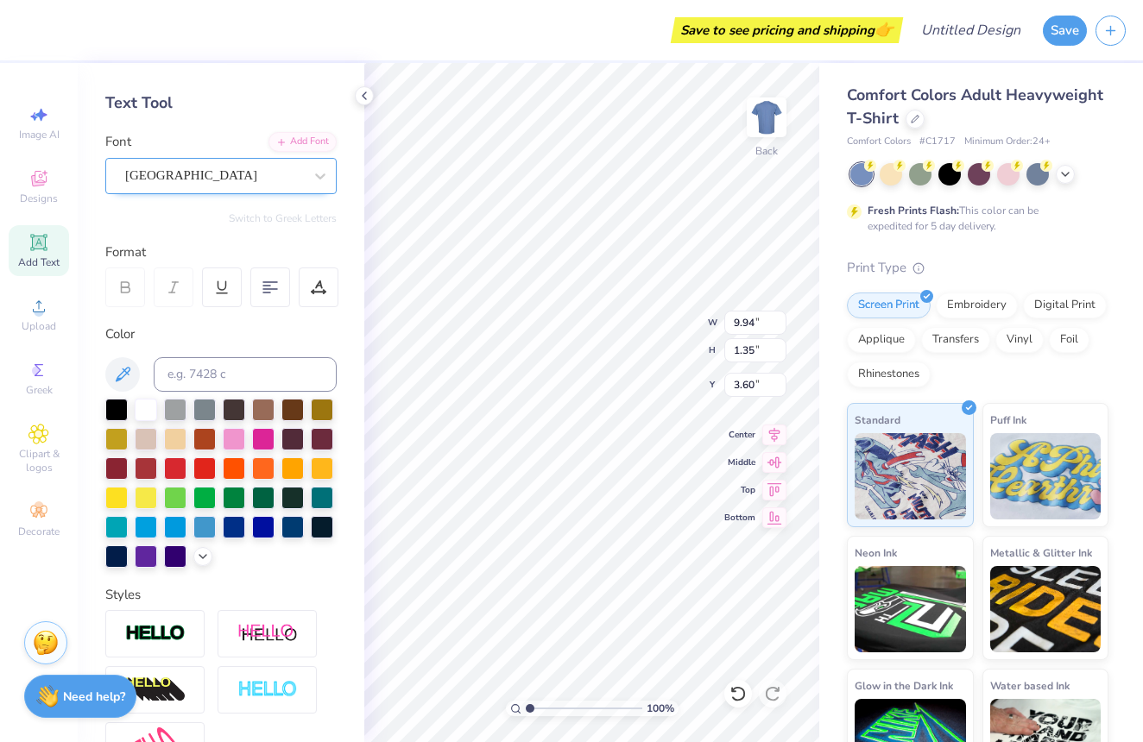
click at [220, 180] on div "[GEOGRAPHIC_DATA]" at bounding box center [213, 175] width 181 height 27
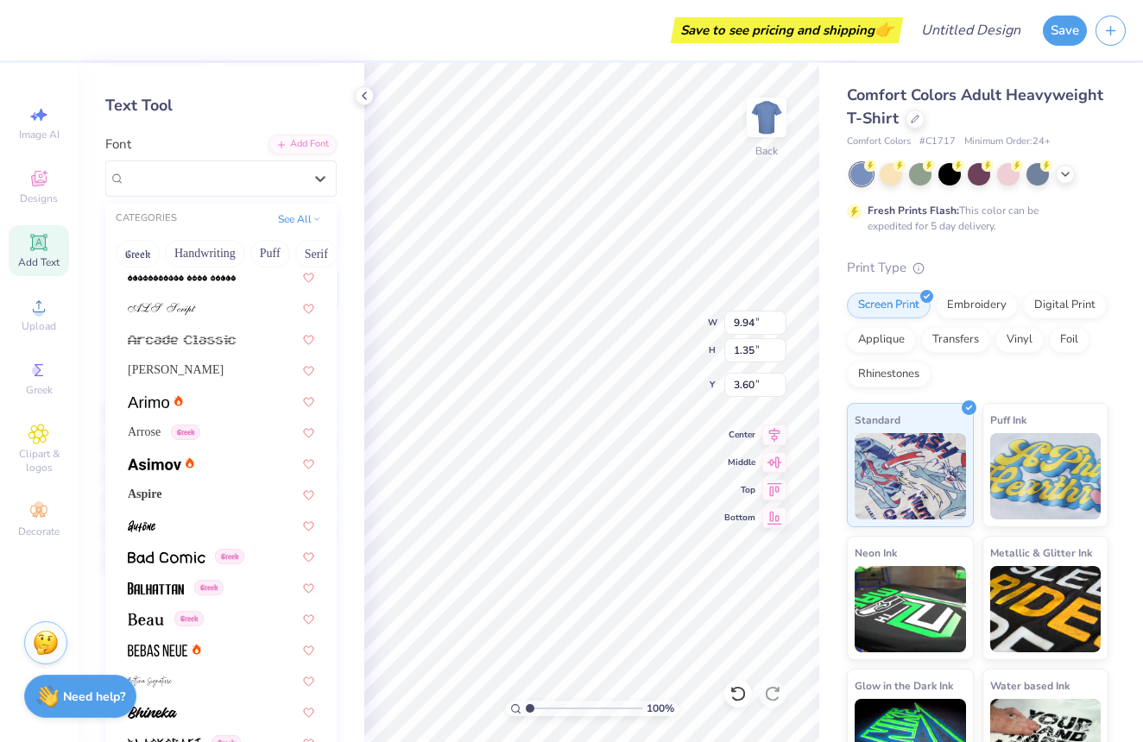
scroll to position [483, 0]
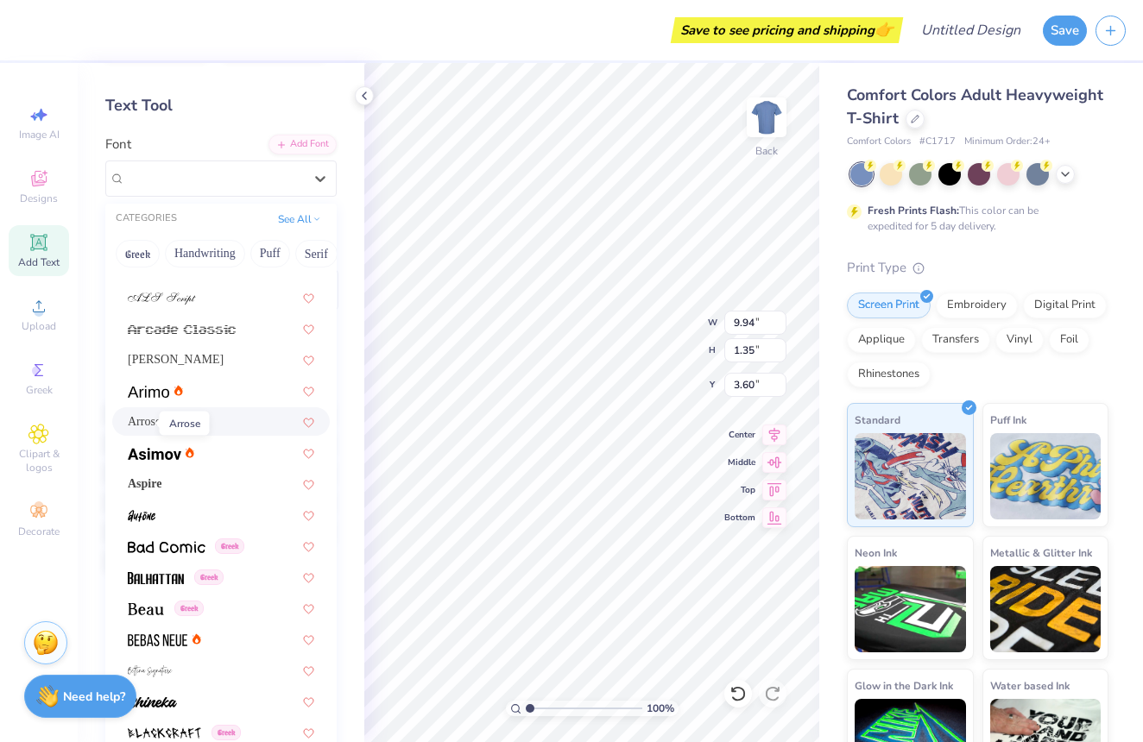
click at [144, 423] on span "Arrose" at bounding box center [144, 422] width 33 height 18
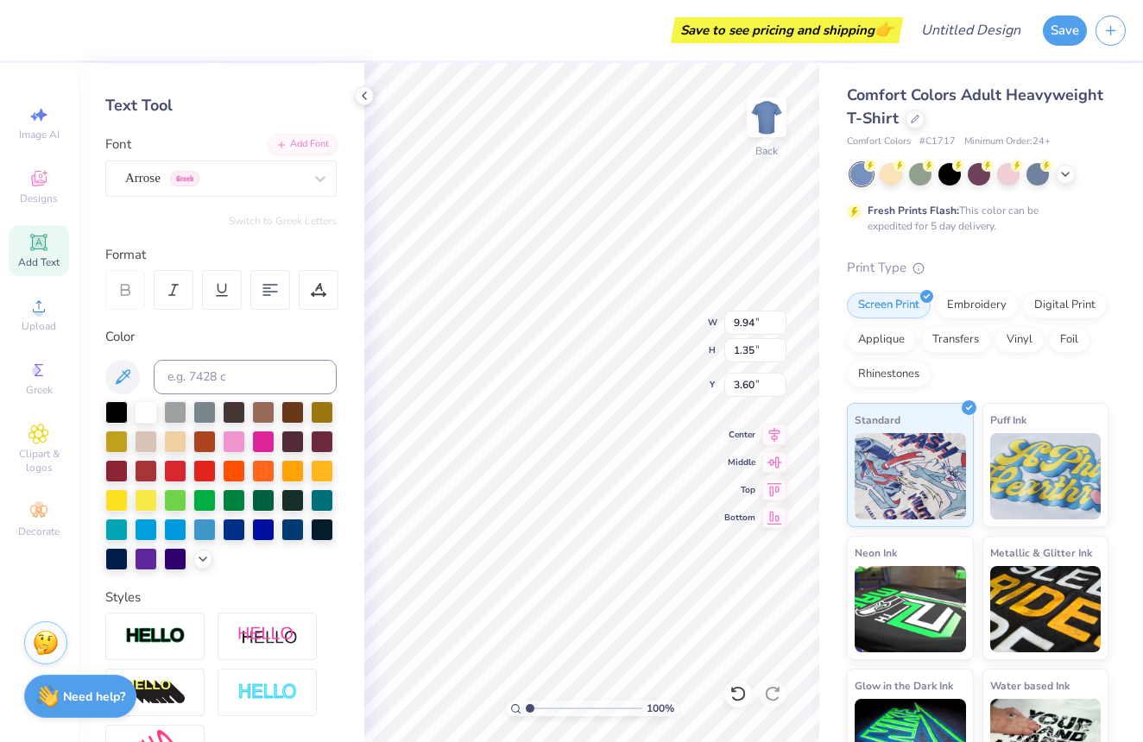
type input "6.08"
type input "1.52"
type input "3.51"
type input "9.27"
type input "1.65"
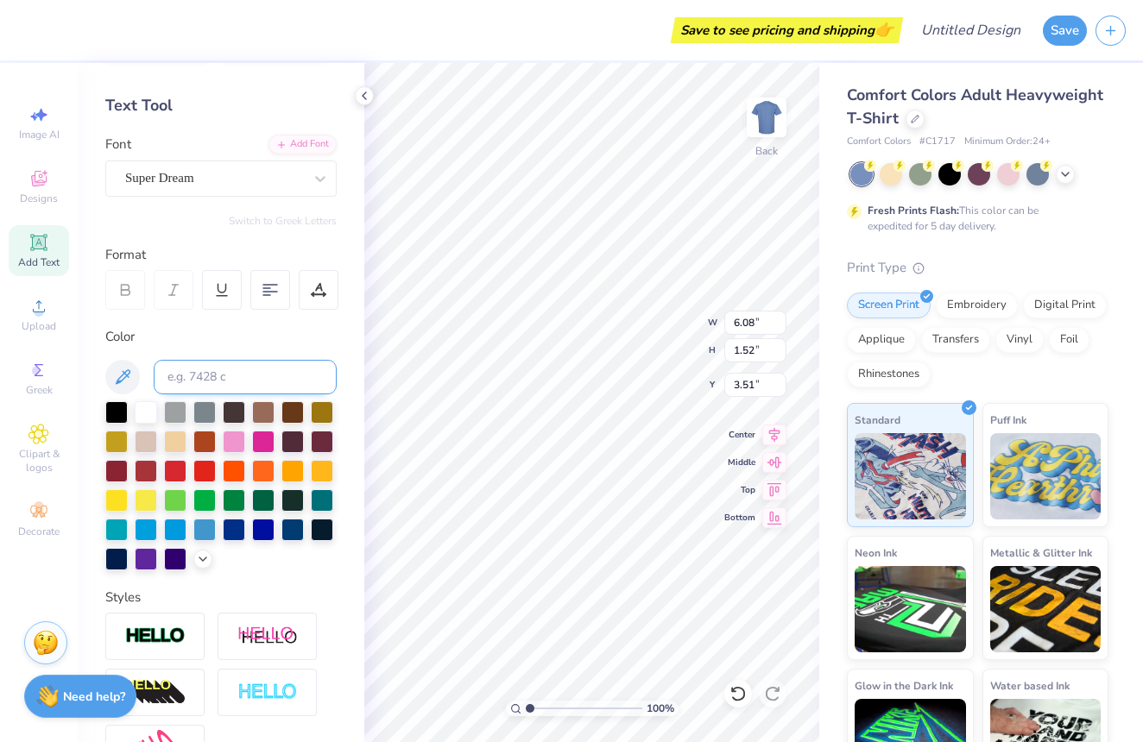
type input "5.72"
click at [287, 174] on div "Super Dream" at bounding box center [213, 178] width 181 height 27
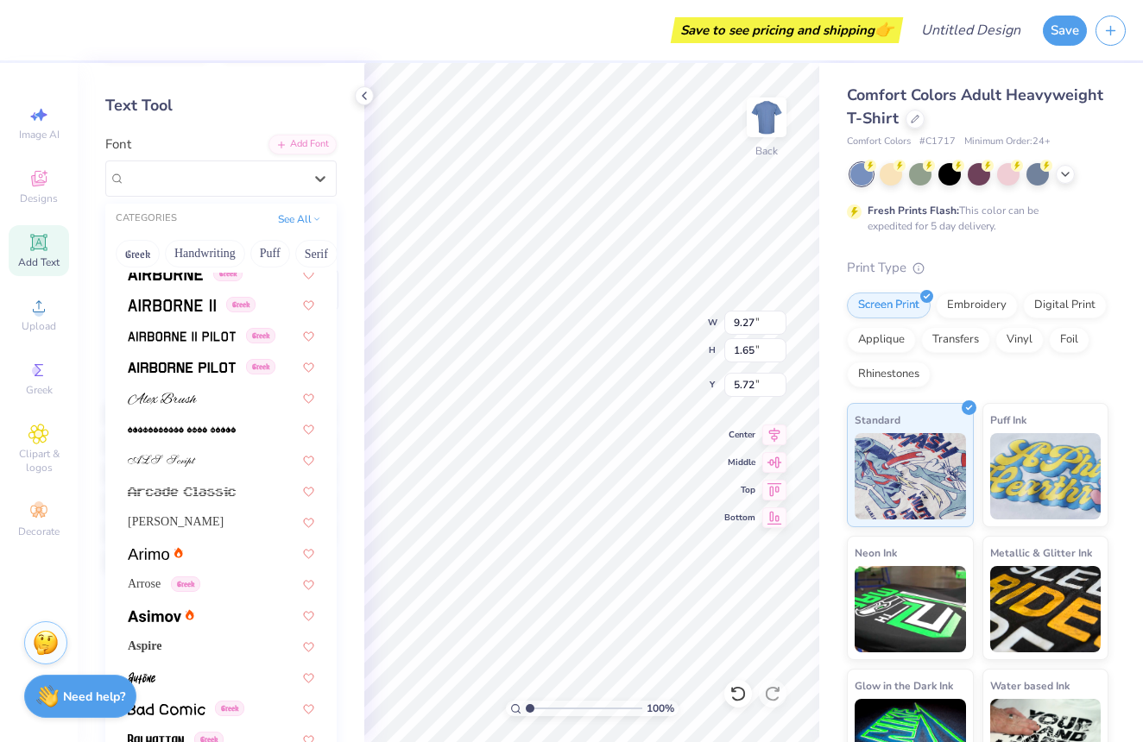
scroll to position [326, 0]
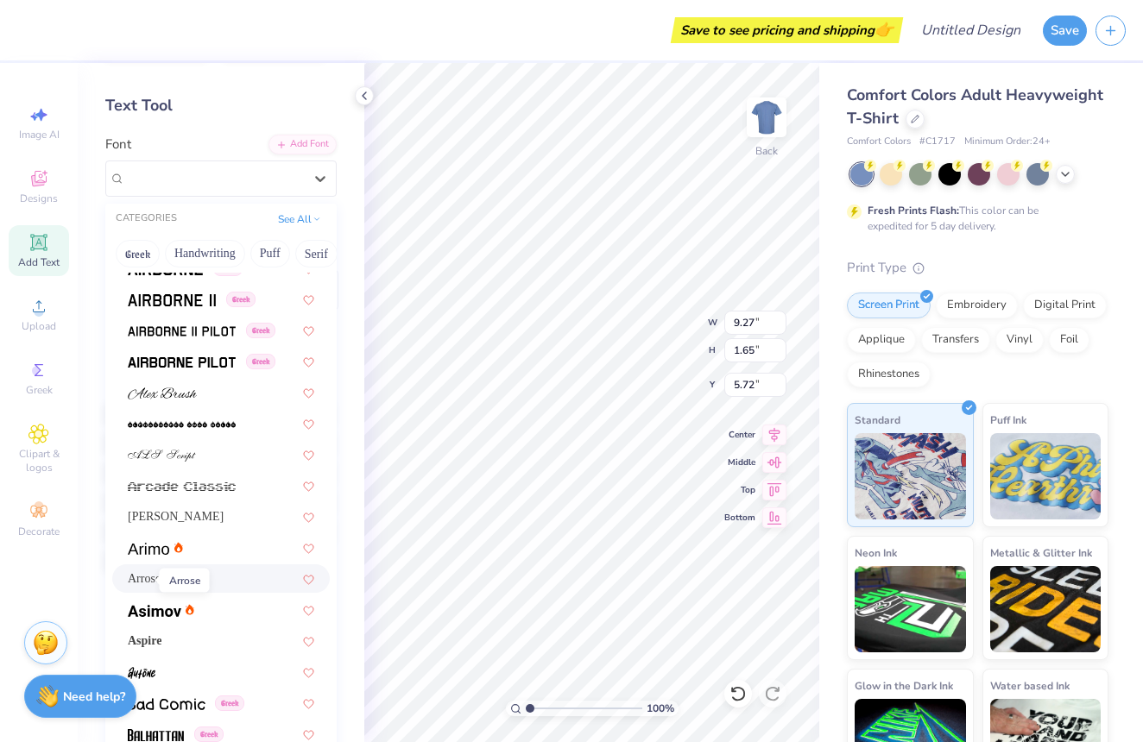
click at [142, 580] on span "Arrose" at bounding box center [144, 579] width 33 height 18
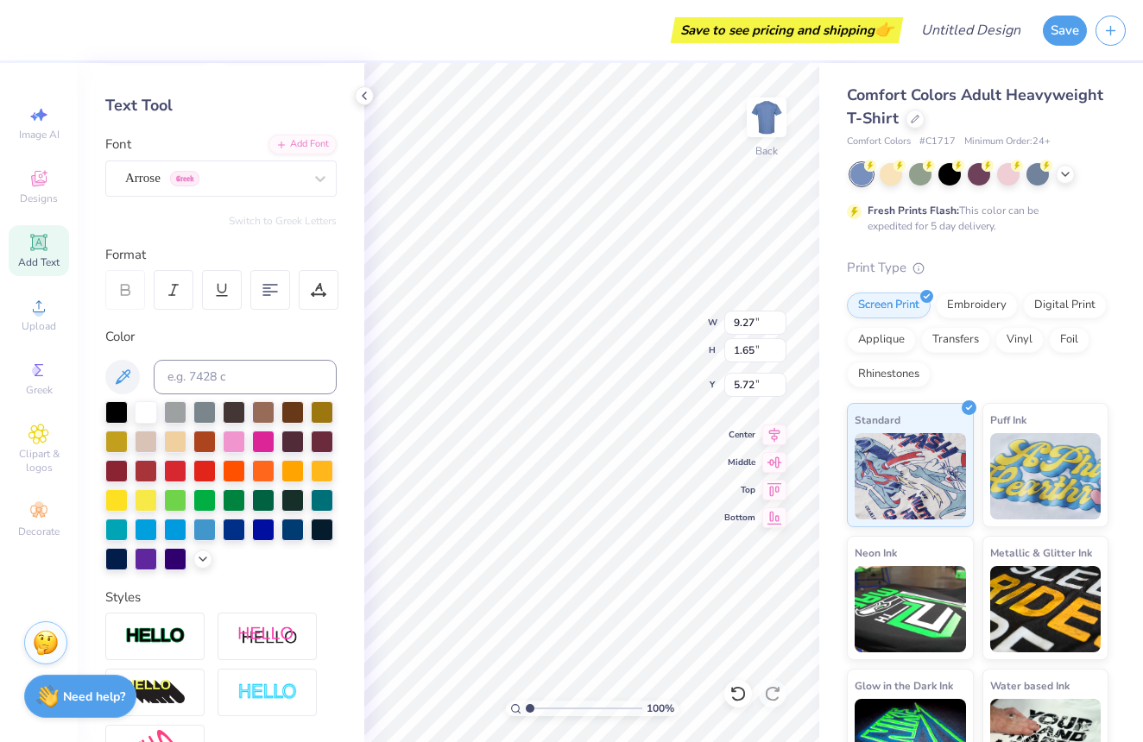
type input "5.86"
type input "2.13"
type input "5.48"
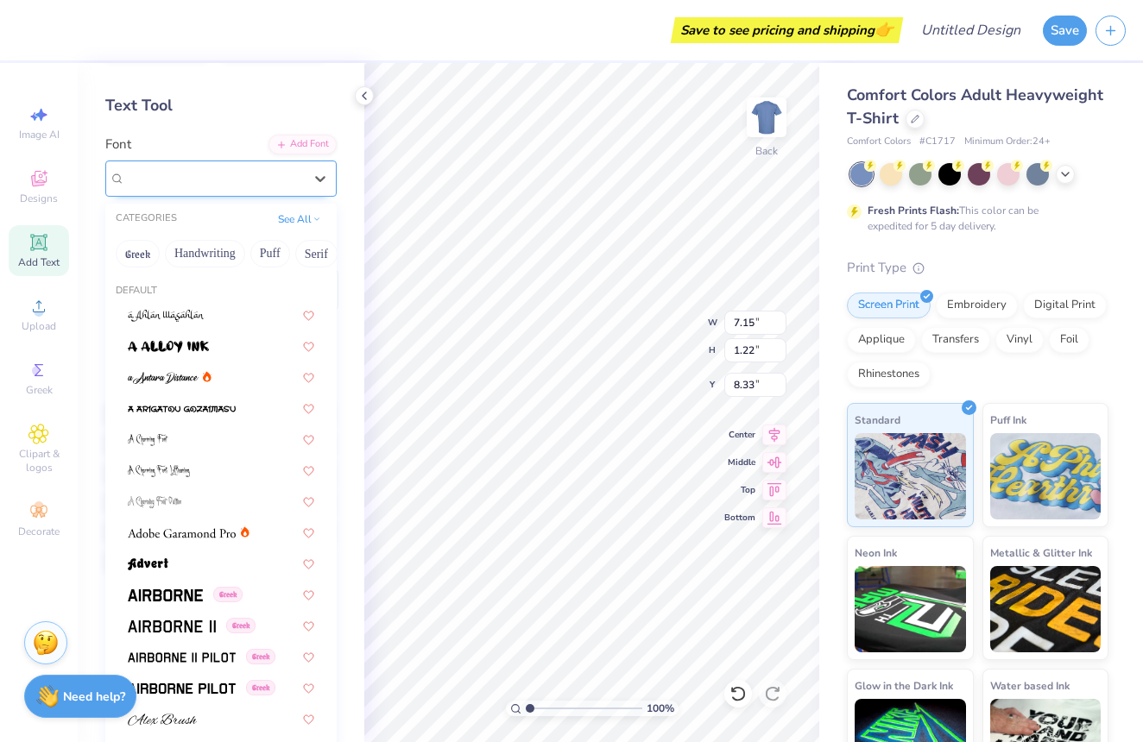
click at [190, 174] on span "Super Dream" at bounding box center [159, 178] width 69 height 20
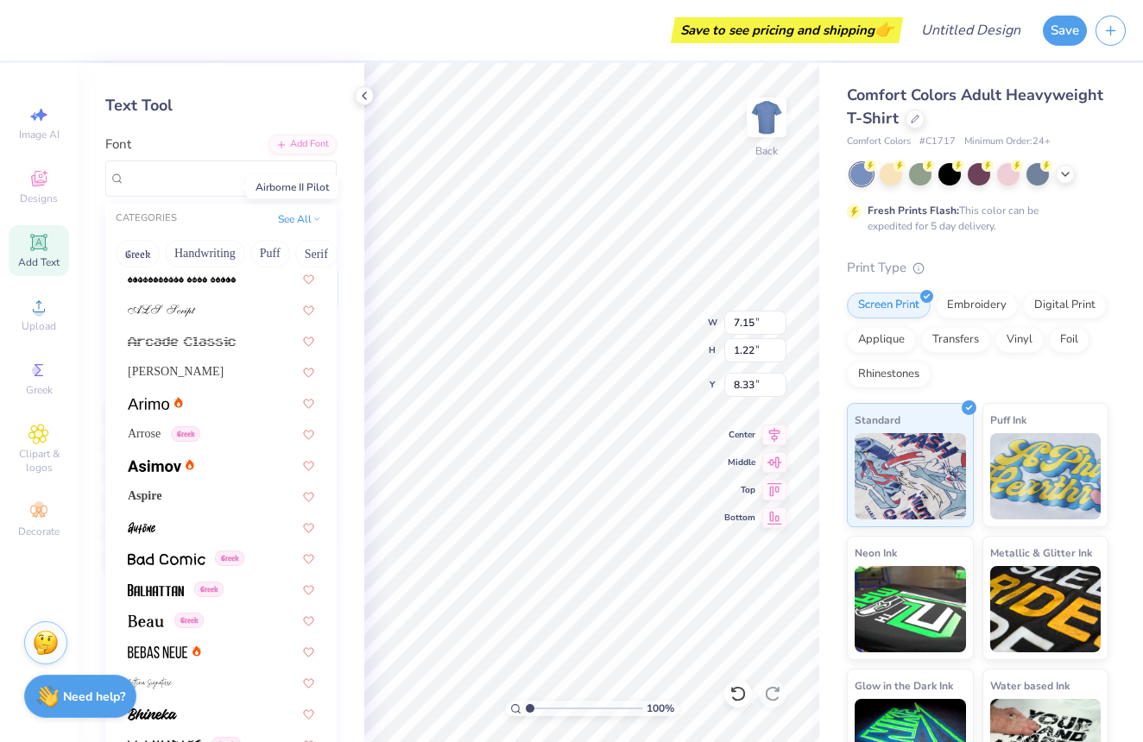
scroll to position [500, 0]
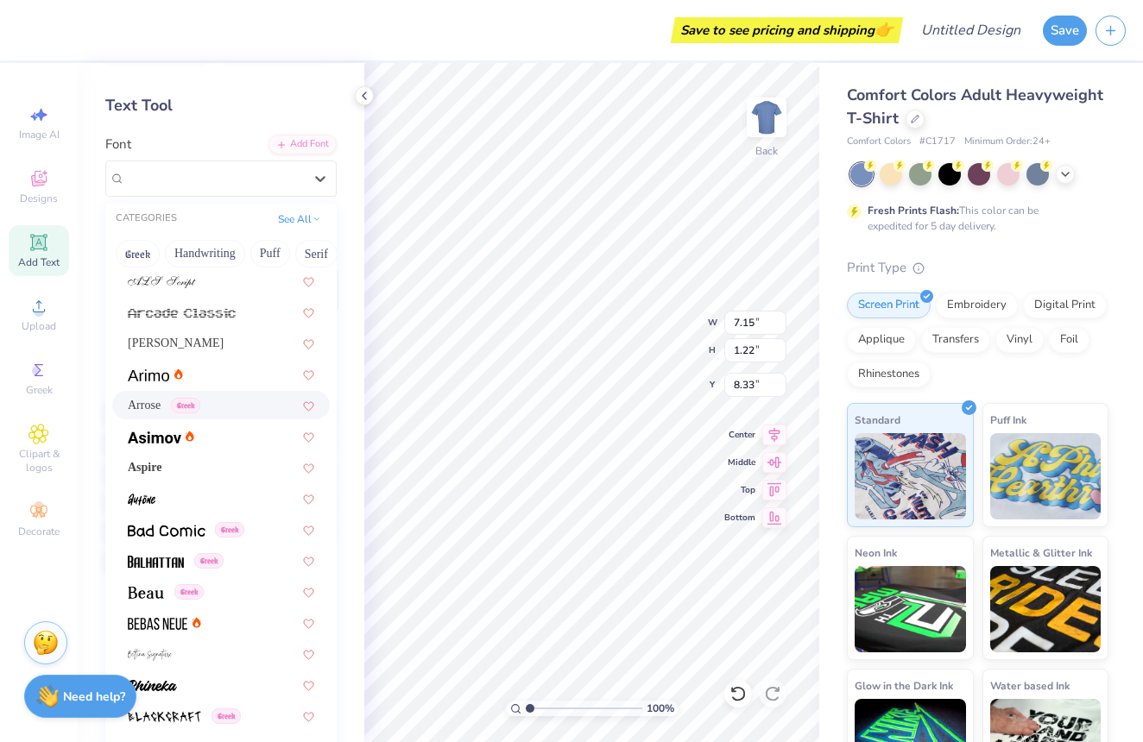
click at [142, 415] on div "Arrose Greek" at bounding box center [221, 405] width 218 height 28
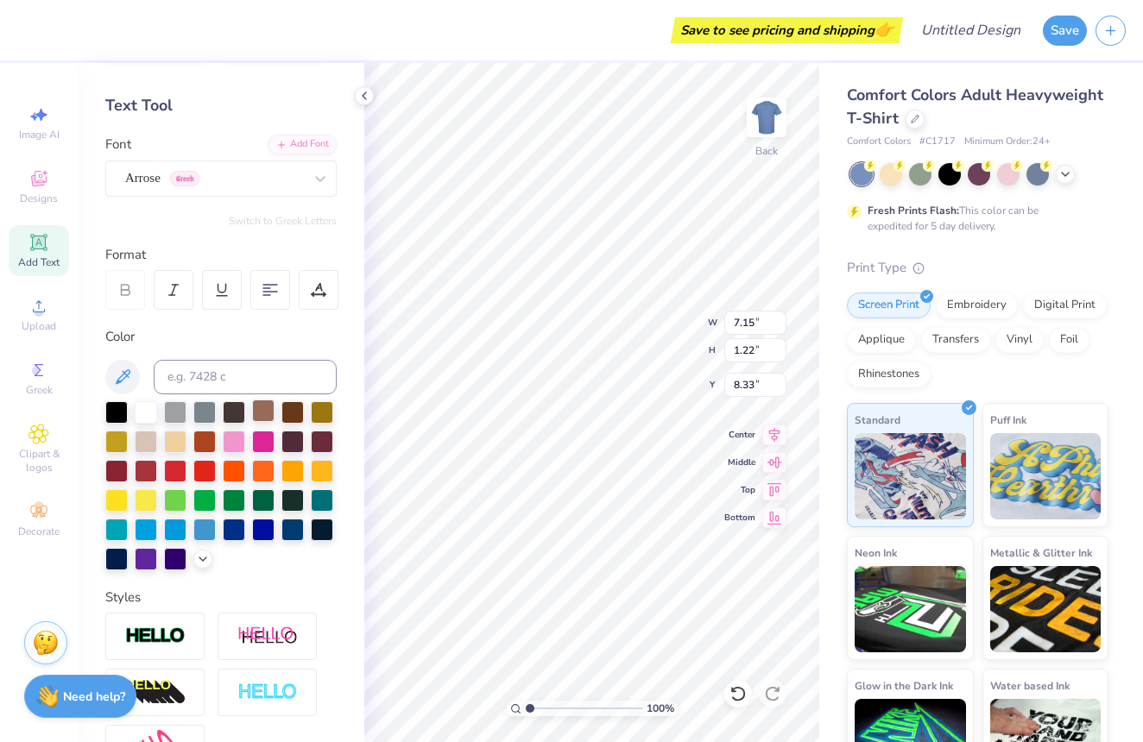
type input "3.88"
type input "1.60"
type input "8.13"
type input "6.08"
type input "1.52"
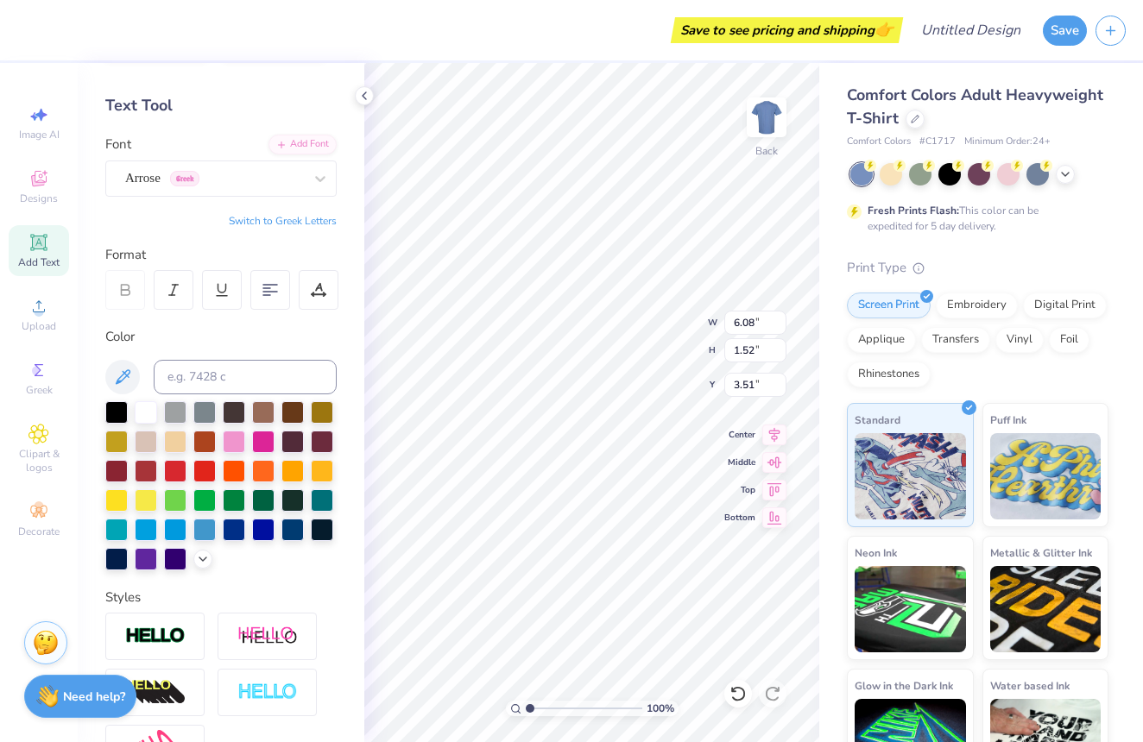
type input "3.55"
type input "5.86"
type input "2.13"
type input "5.48"
type input "3.88"
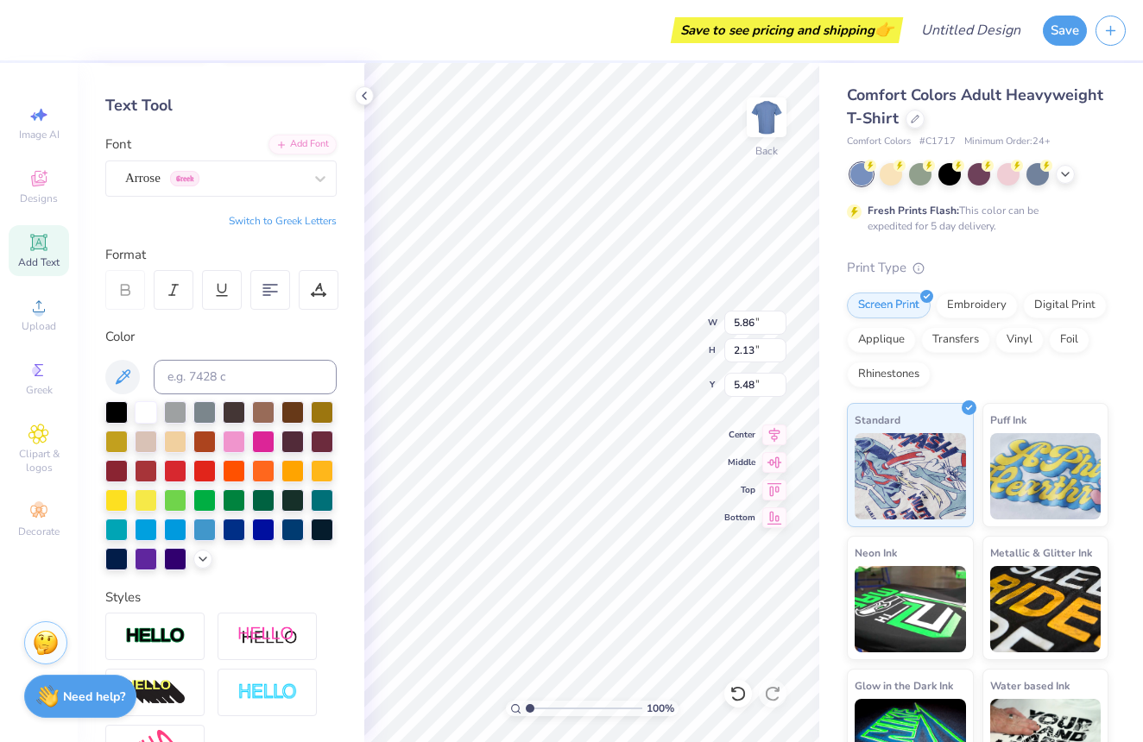
type input "1.60"
type input "8.13"
type input "5.86"
type input "2.13"
type input "5.48"
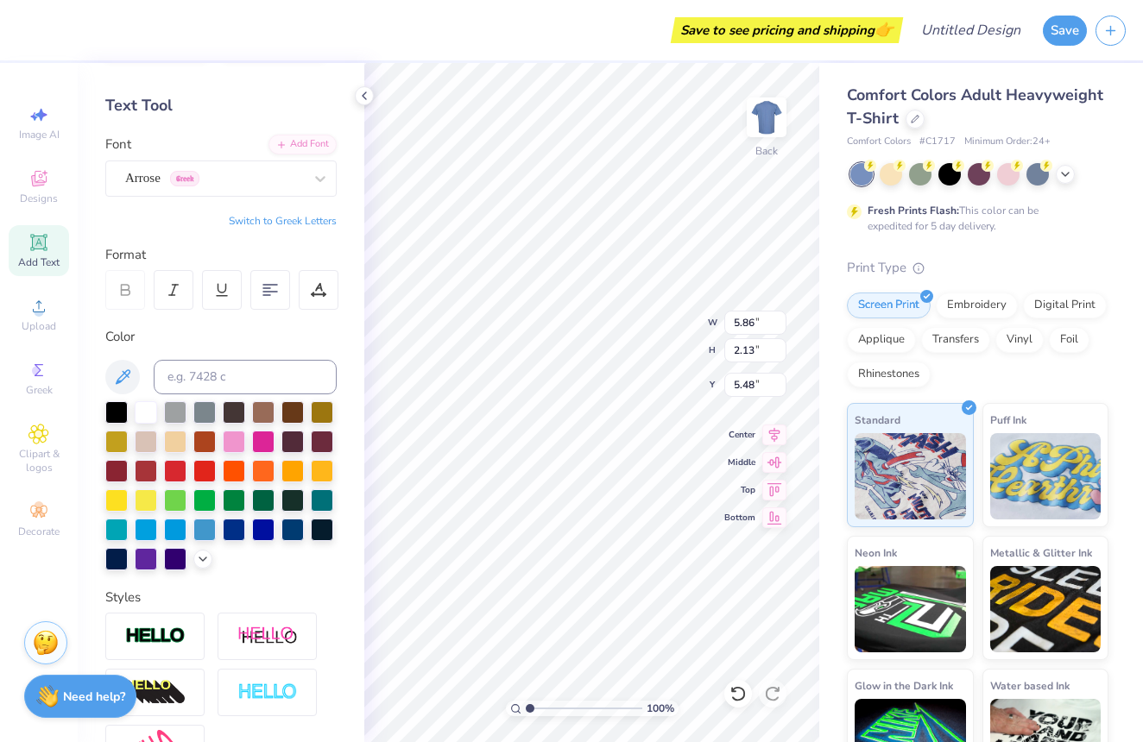
type input "7.40"
type input "2.69"
type input "5.44"
type input "3.88"
type input "1.60"
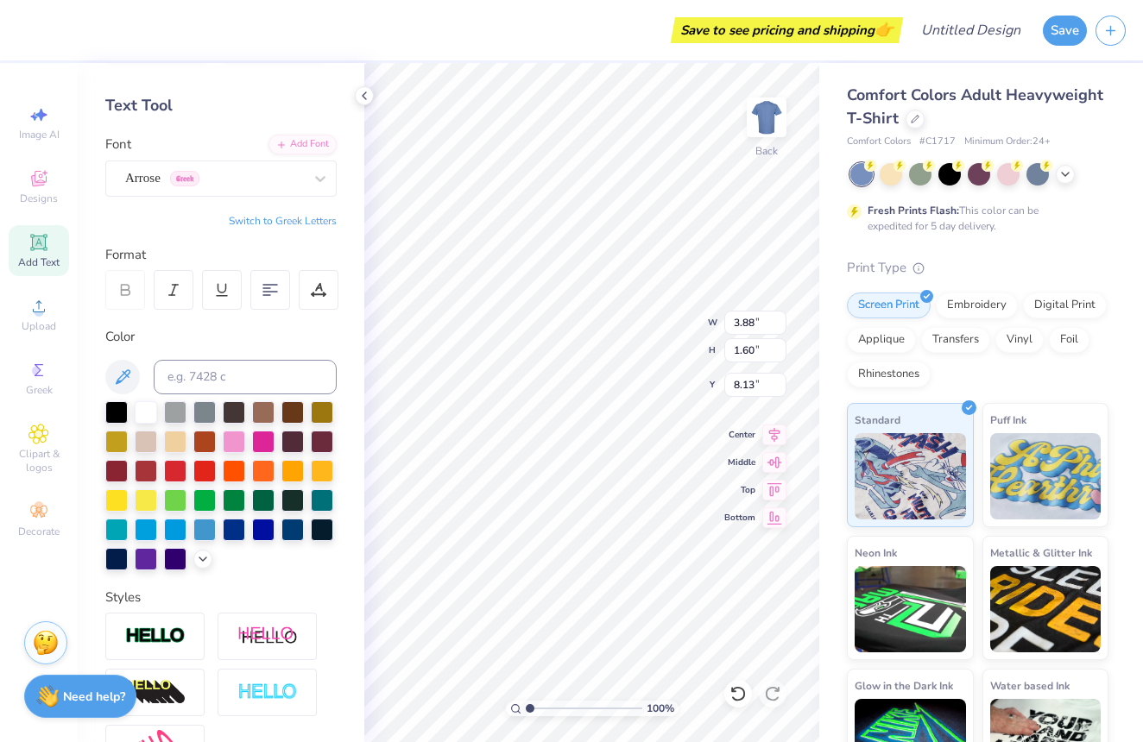
type input "8.52"
type input "8.91"
type input "3.28"
type input "8.83"
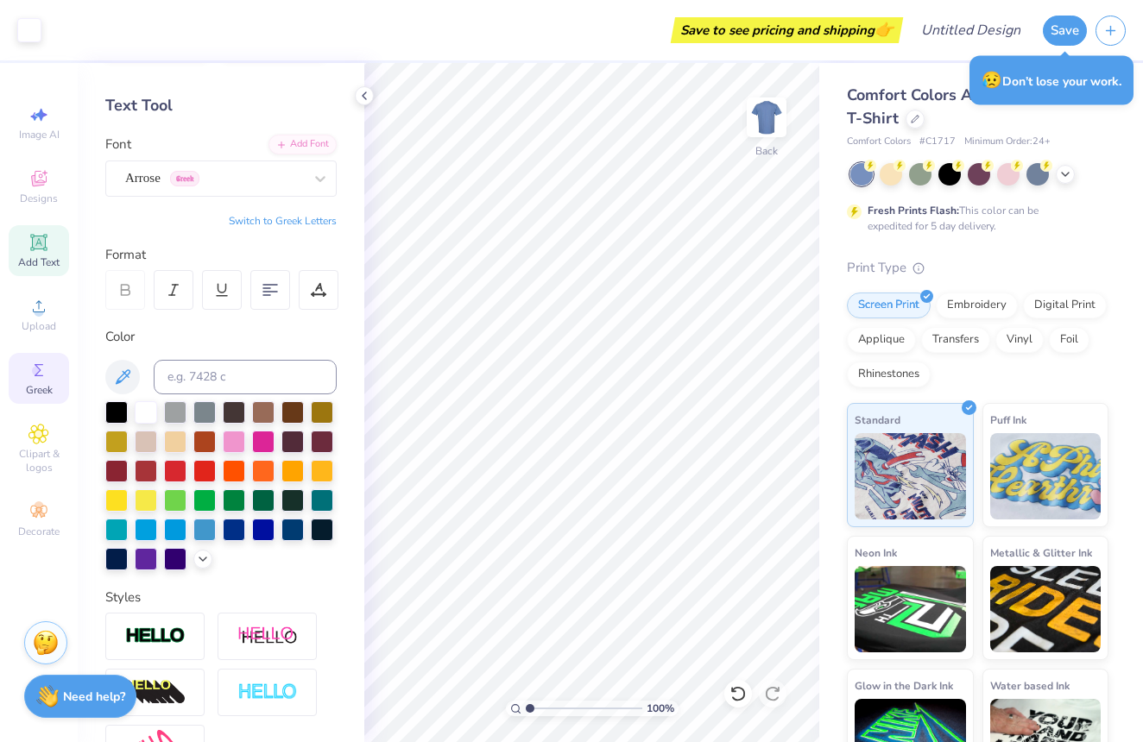
click at [54, 381] on div "Greek" at bounding box center [39, 378] width 60 height 51
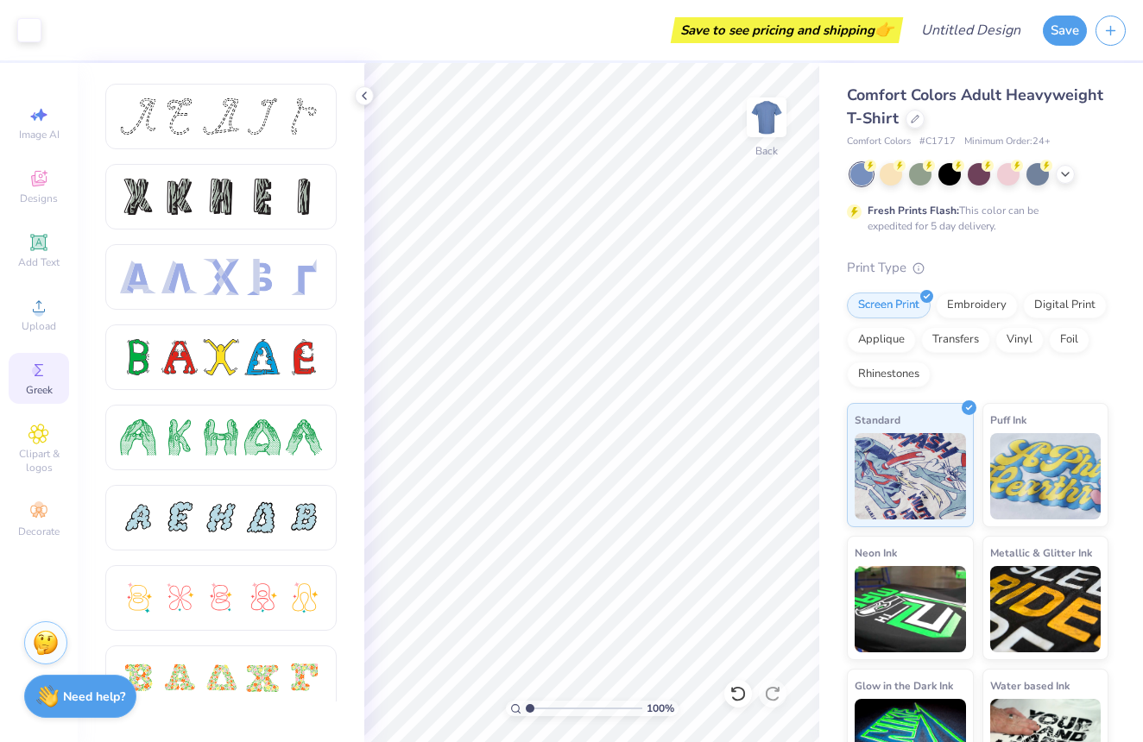
scroll to position [0, 0]
click at [52, 452] on span "Clipart & logos" at bounding box center [39, 461] width 60 height 28
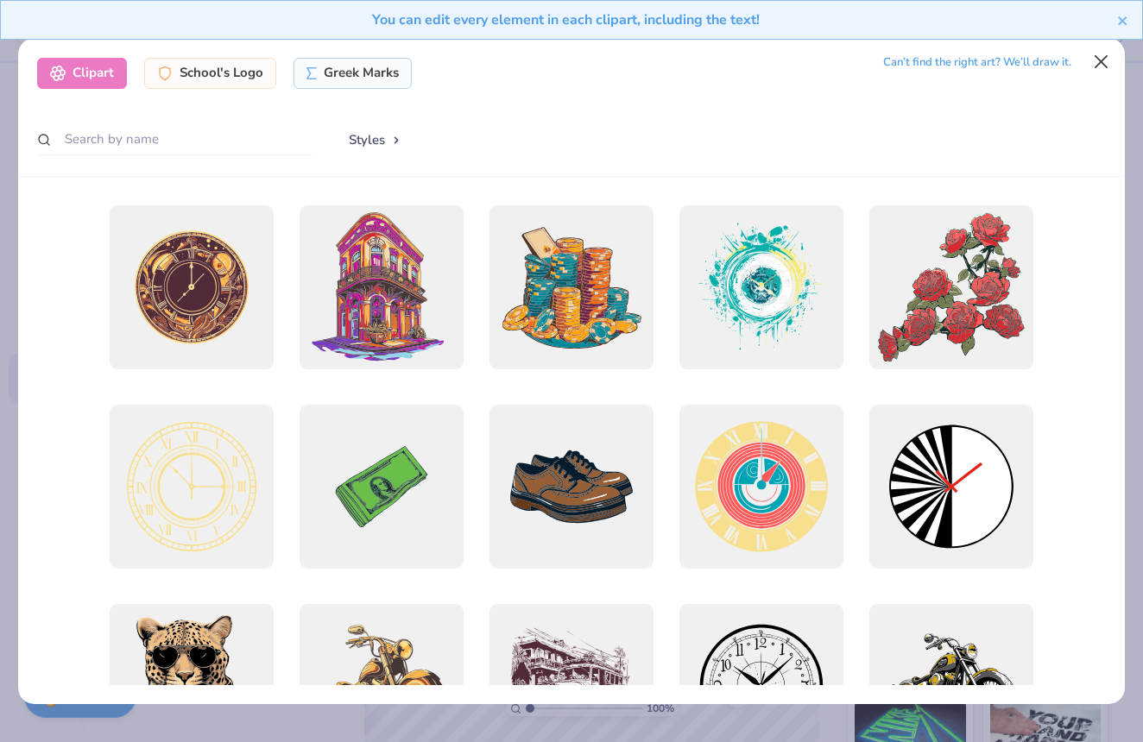
click at [1102, 66] on button "Close" at bounding box center [1101, 62] width 33 height 33
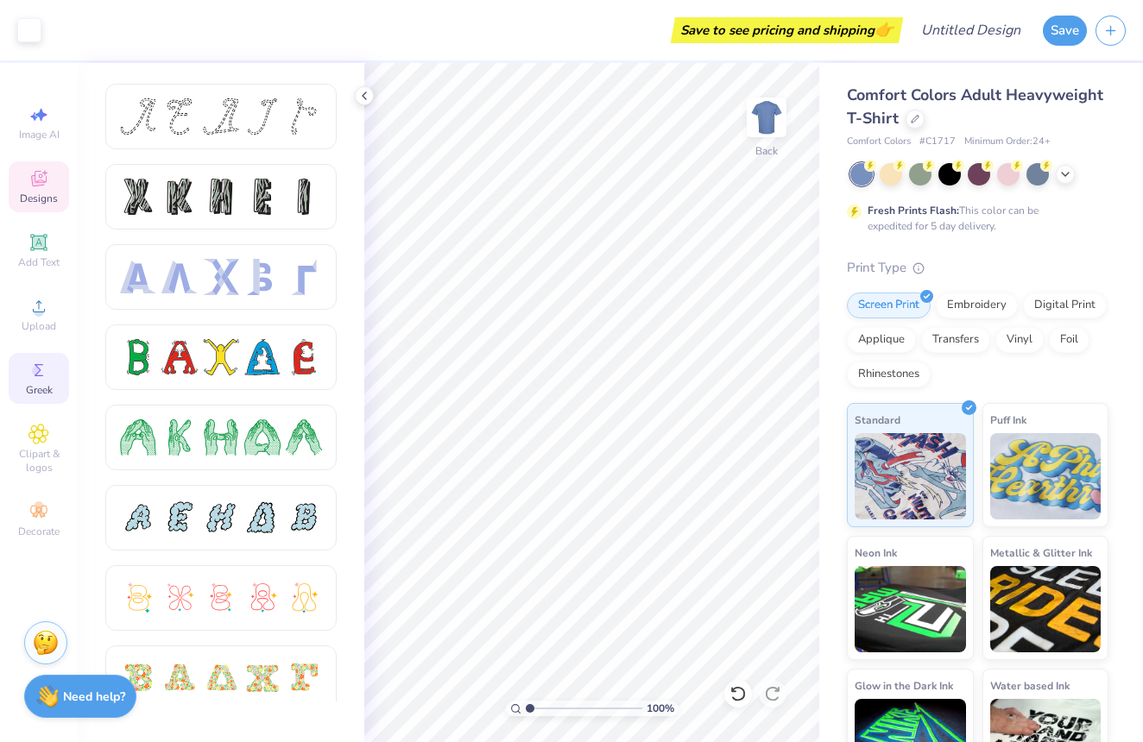
click at [16, 184] on div "Designs" at bounding box center [39, 186] width 60 height 51
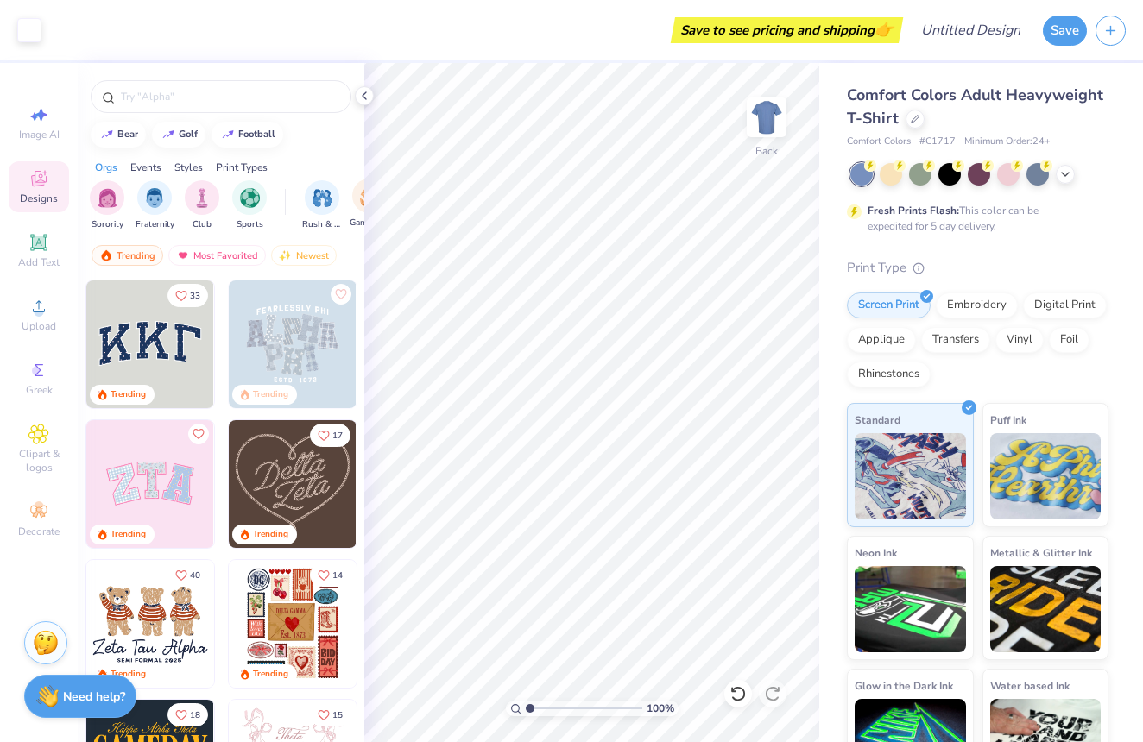
click at [398, 229] on div "Art colors Save to see pricing and shipping 👉 Design Title Save Image AI Design…" at bounding box center [571, 371] width 1143 height 742
drag, startPoint x: 287, startPoint y: 206, endPoint x: 211, endPoint y: 218, distance: 75.9
click at [211, 218] on div "Sorority Fraternity Club Sports Rush & Bid Game Day Parent's Weekend PR & Gener…" at bounding box center [221, 207] width 287 height 65
click at [307, 154] on div "Orgs Events Styles Print Types" at bounding box center [221, 163] width 287 height 24
click at [156, 165] on div "Events" at bounding box center [145, 168] width 31 height 16
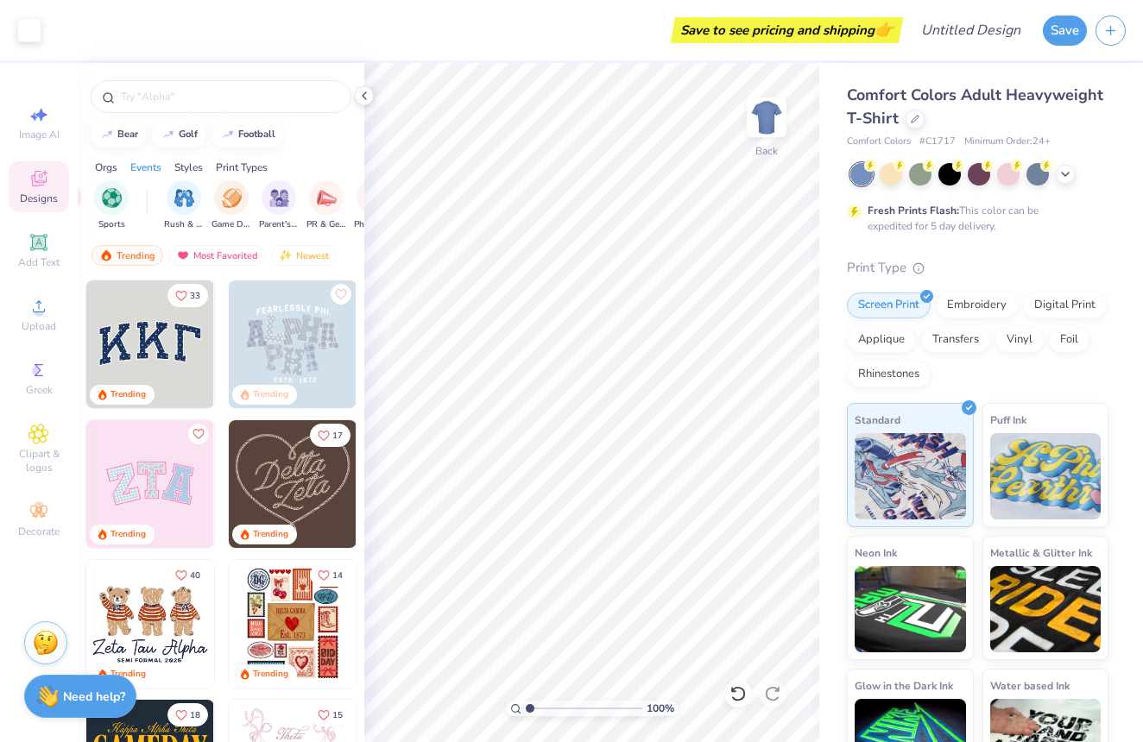
scroll to position [0, 215]
click at [195, 166] on div "Styles" at bounding box center [188, 168] width 28 height 16
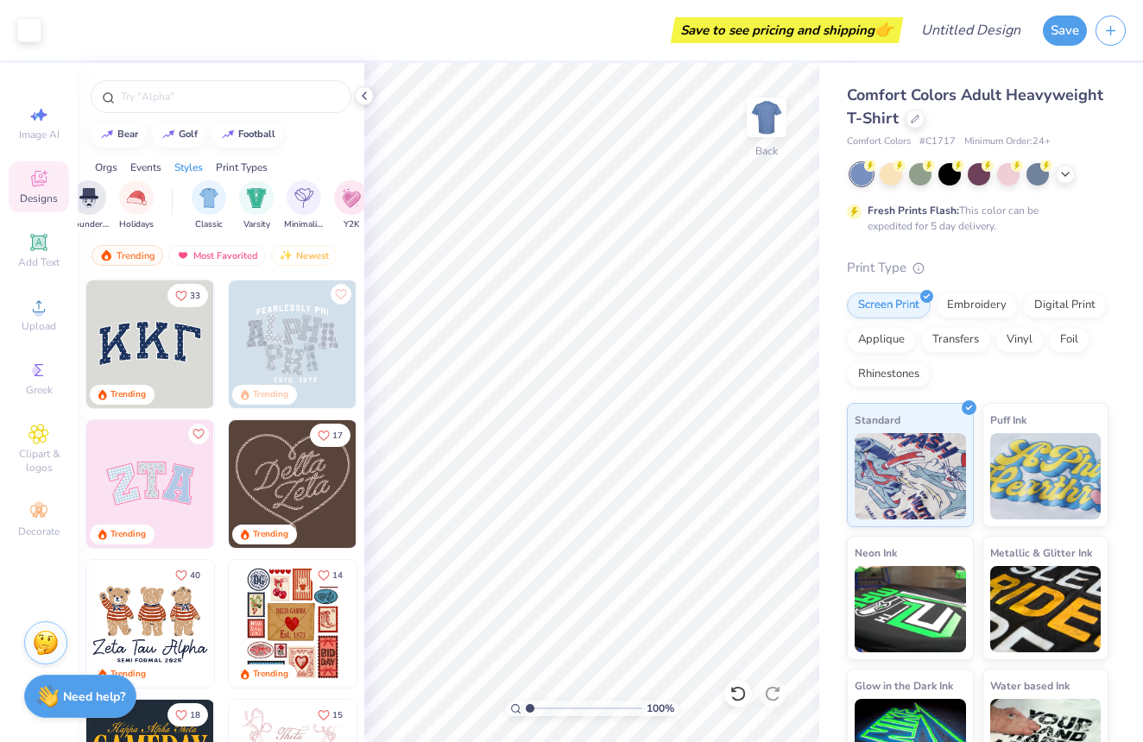
scroll to position [0, 905]
click at [242, 167] on div "Print Types" at bounding box center [242, 168] width 52 height 16
click at [300, 200] on img "filter for Patches" at bounding box center [297, 196] width 20 height 20
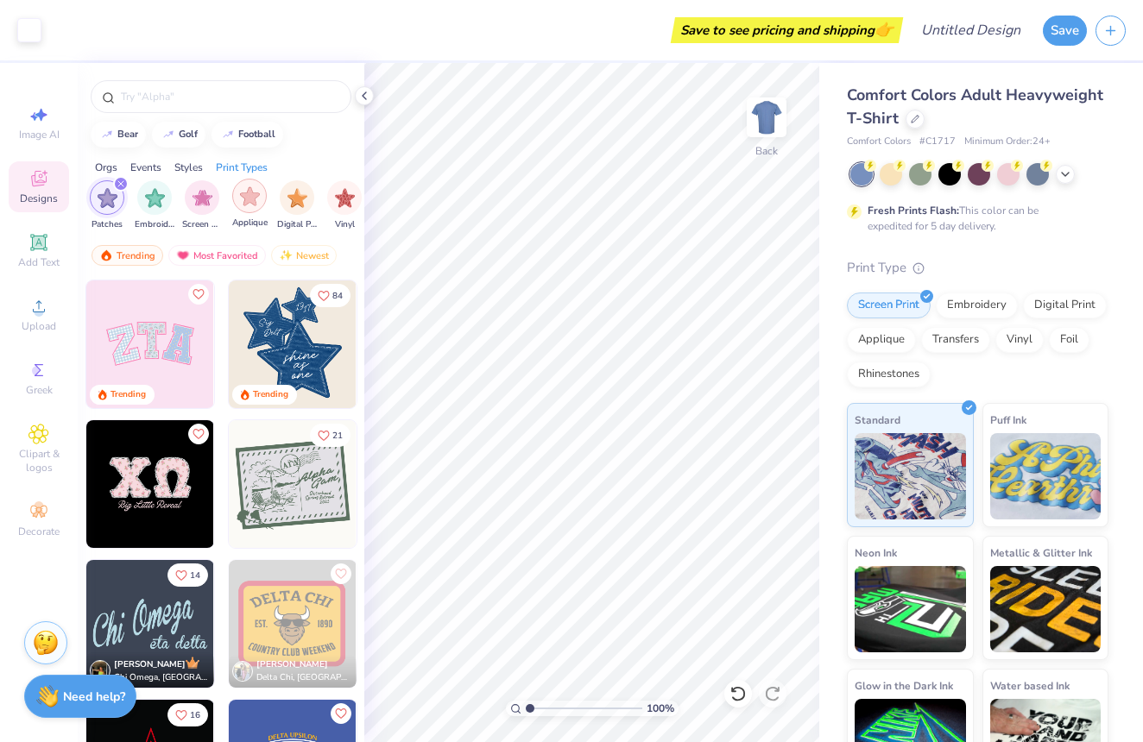
click at [249, 199] on img "filter for Applique" at bounding box center [250, 196] width 20 height 20
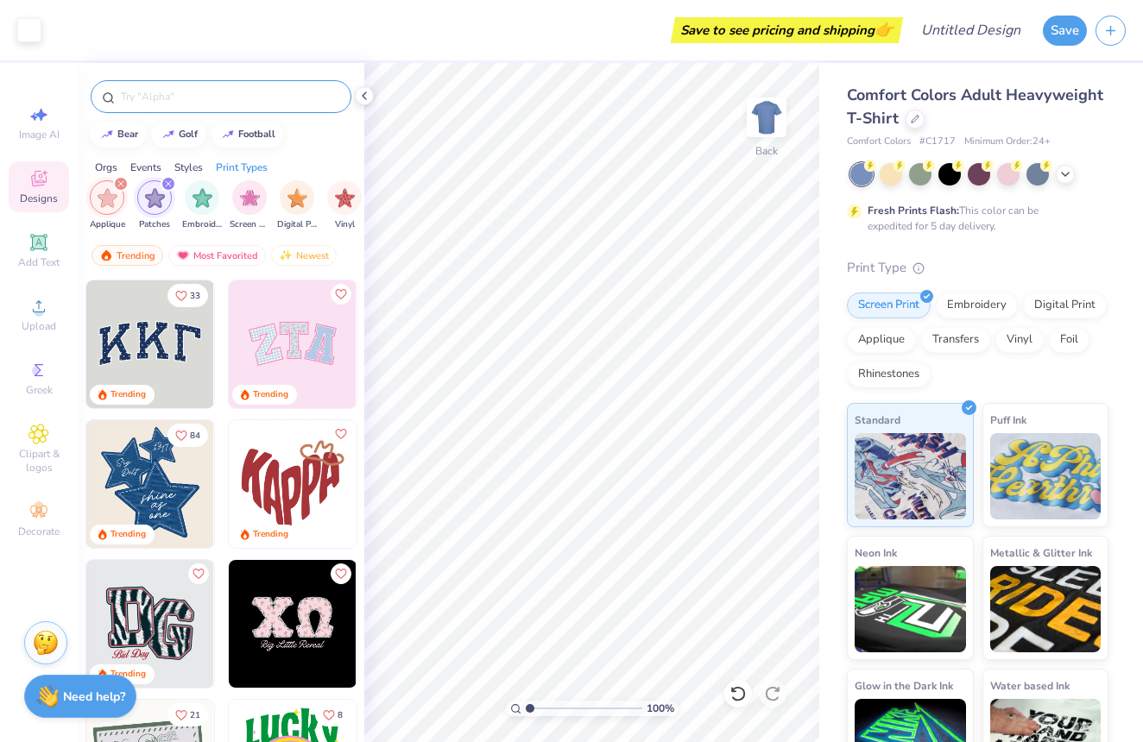
click at [177, 91] on input "text" at bounding box center [229, 96] width 221 height 17
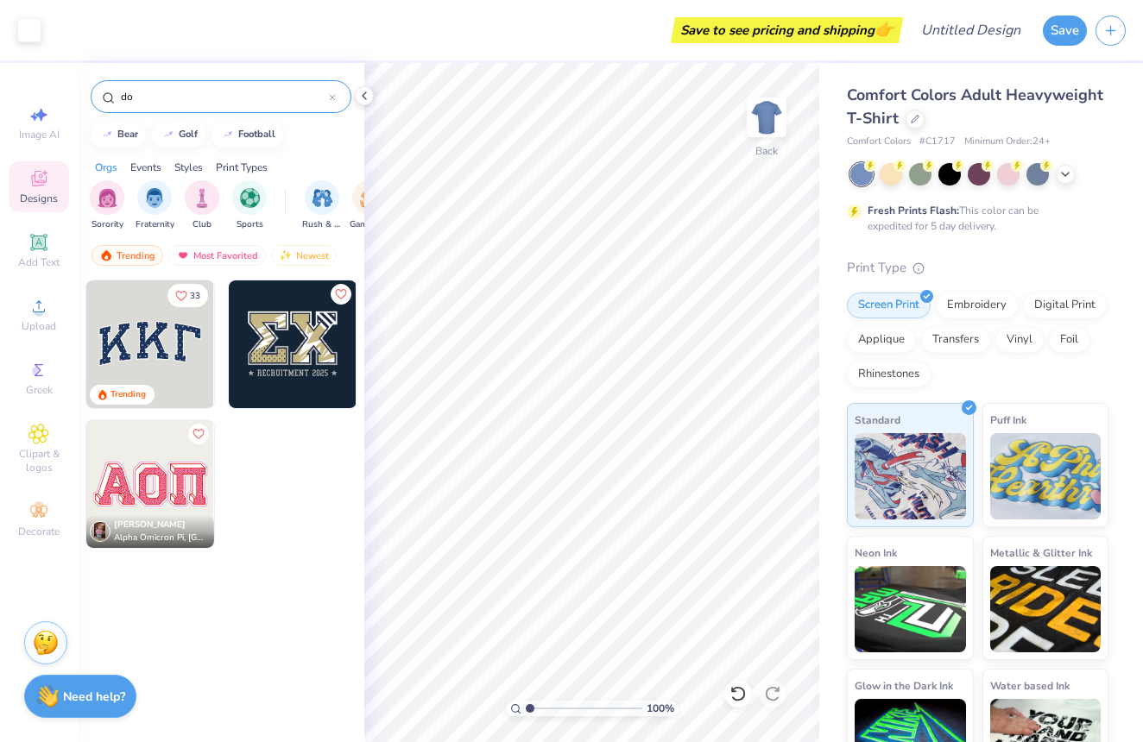
type input "d"
type input "circles"
